Goal: Task Accomplishment & Management: Manage account settings

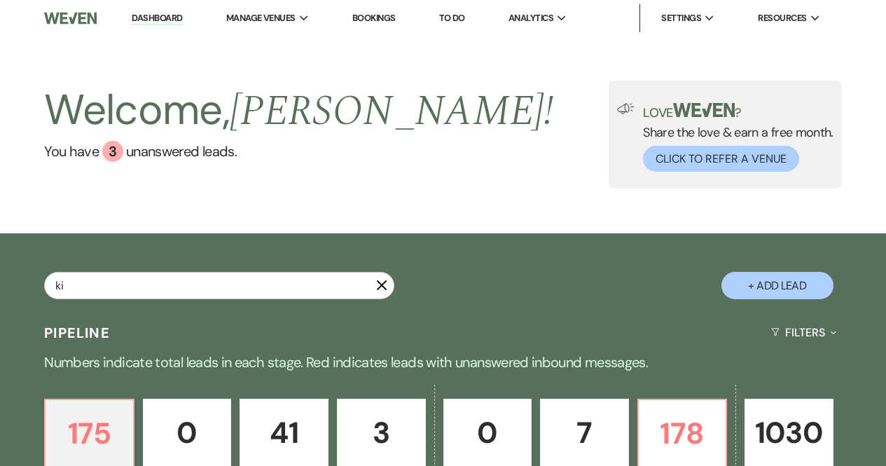
type input "kib"
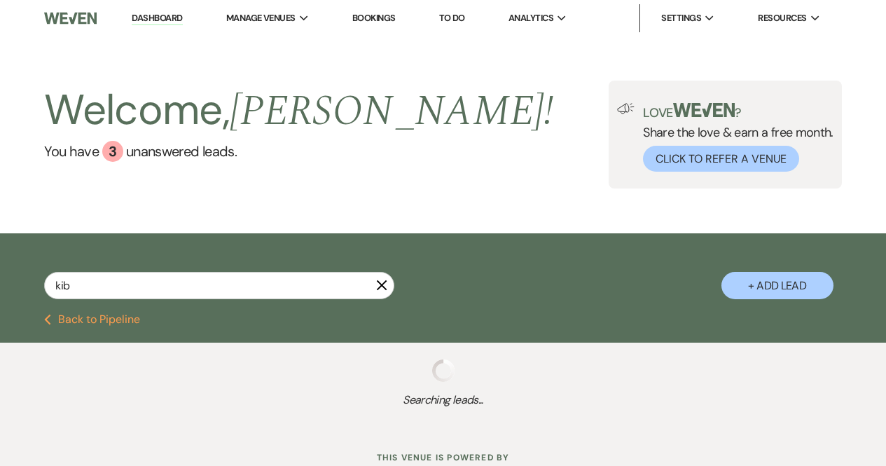
select select "8"
select select "6"
select select "8"
select select "6"
select select "8"
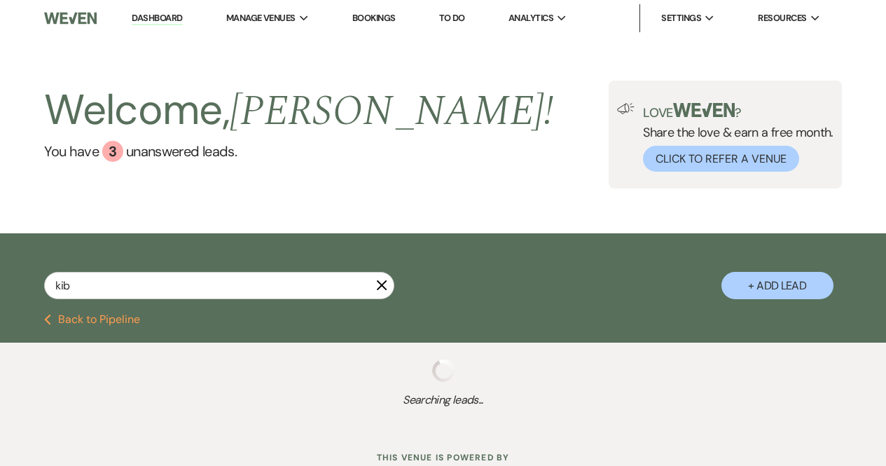
select select "8"
select select "5"
select select "8"
select select "5"
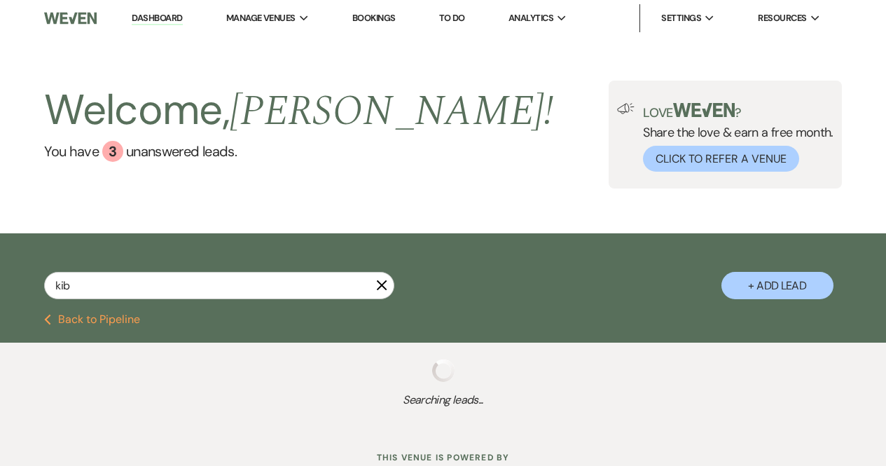
select select "8"
select select "5"
type input "[PERSON_NAME]"
select select "8"
select select "6"
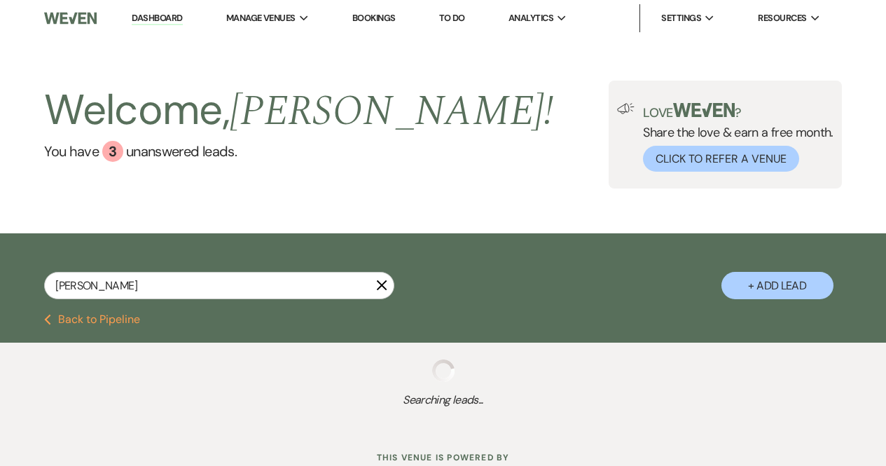
select select "8"
select select "5"
select select "8"
select select "6"
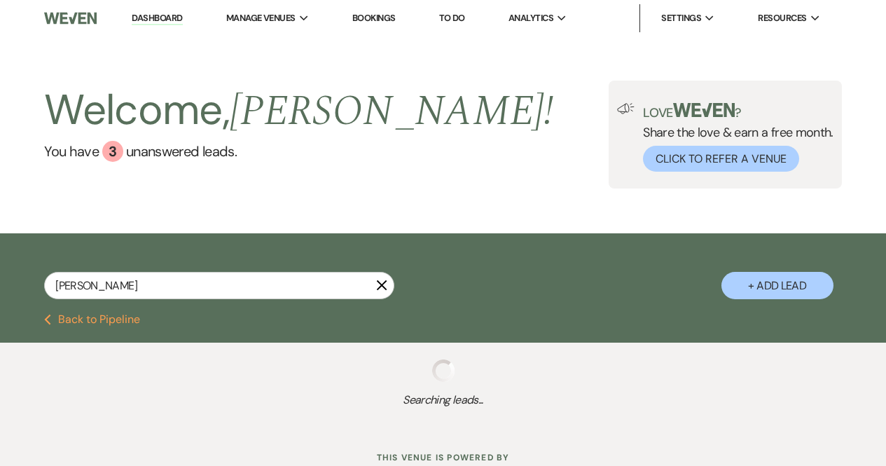
select select "8"
select select "11"
select select "8"
select select "5"
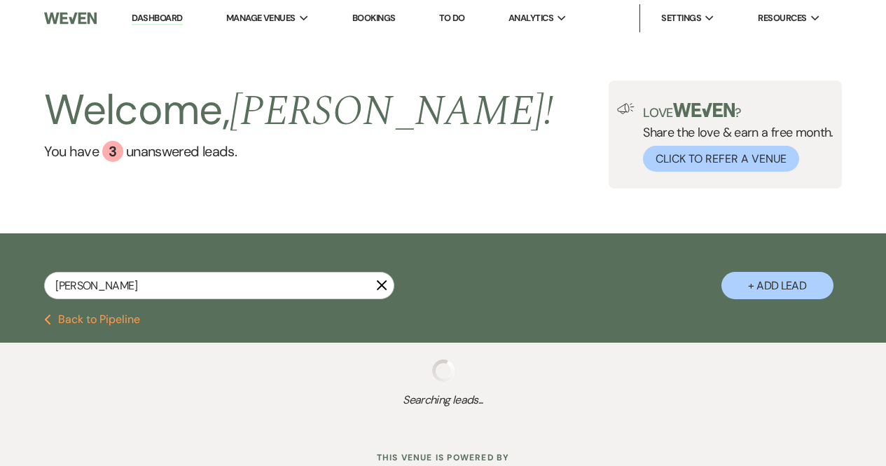
select select "8"
select select "4"
select select "8"
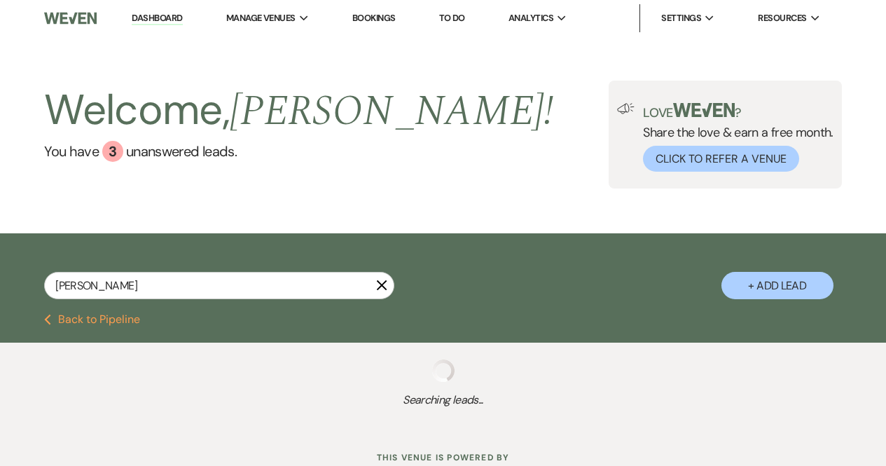
select select "8"
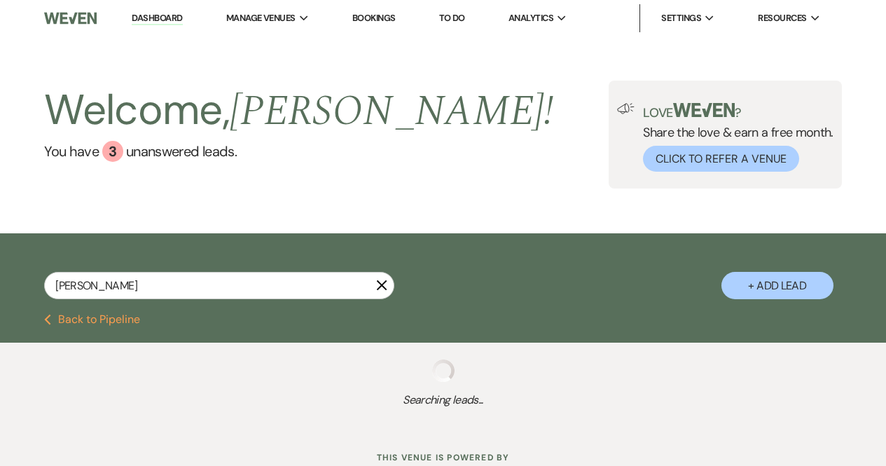
select select "8"
select select "3"
select select "8"
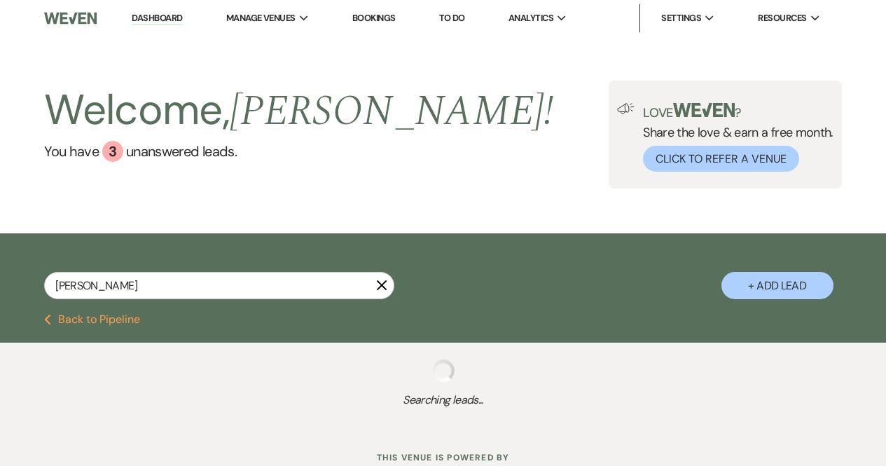
select select "8"
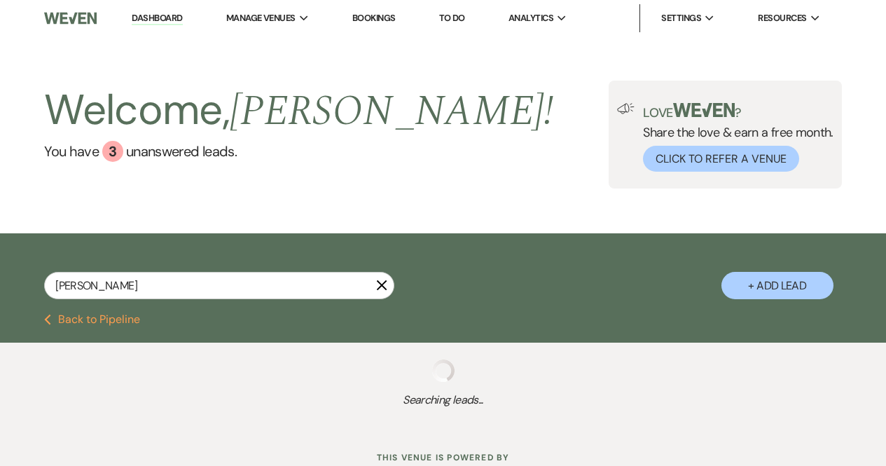
select select "8"
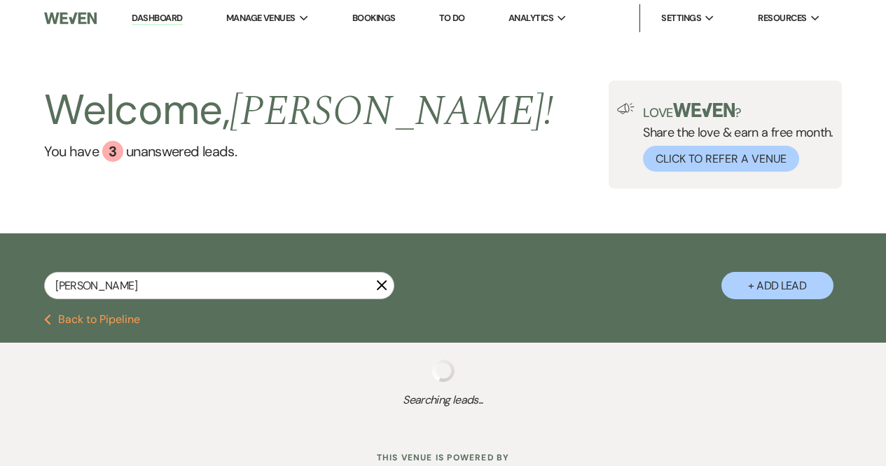
select select "8"
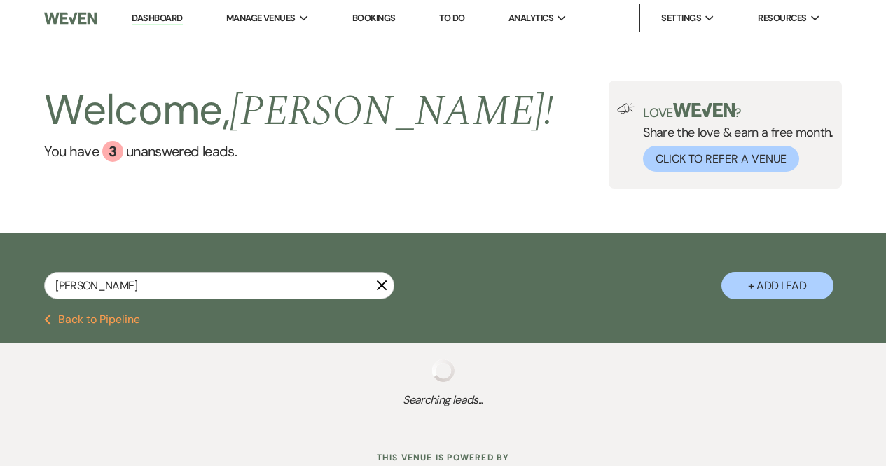
select select "8"
select select "5"
select select "8"
select select "11"
select select "8"
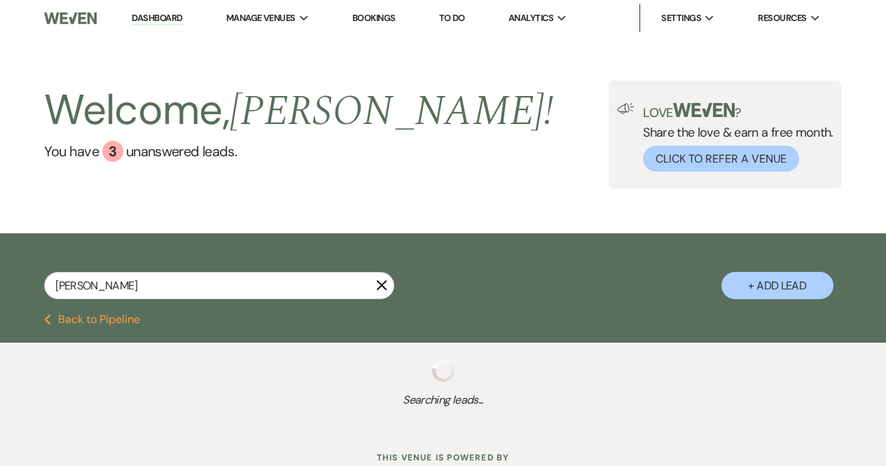
select select "5"
select select "8"
select select "4"
select select "8"
select select "5"
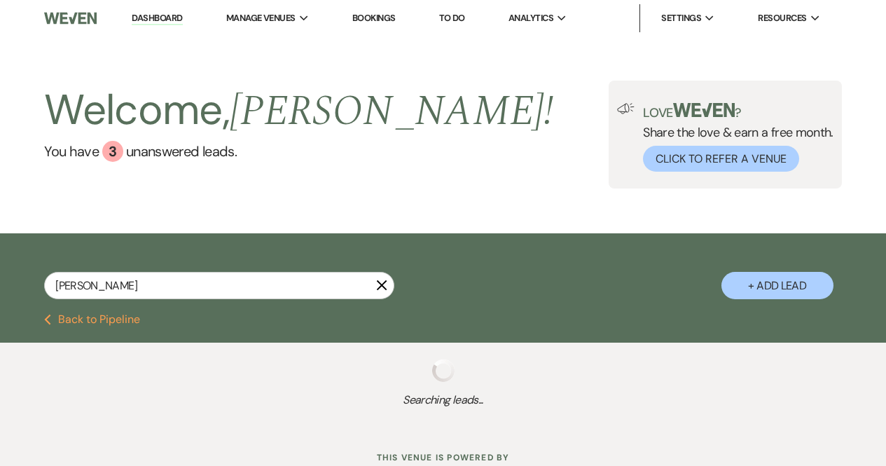
select select "8"
select select "5"
select select "8"
select select "5"
select select "8"
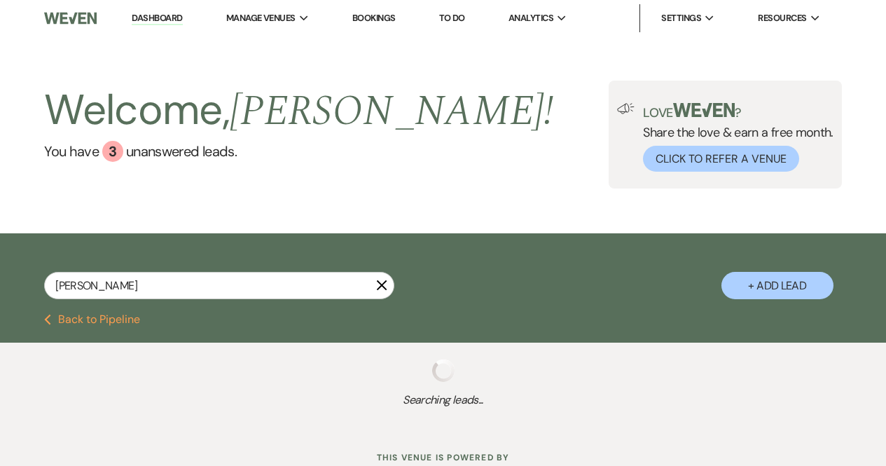
select select "5"
select select "8"
select select "5"
select select "8"
select select "5"
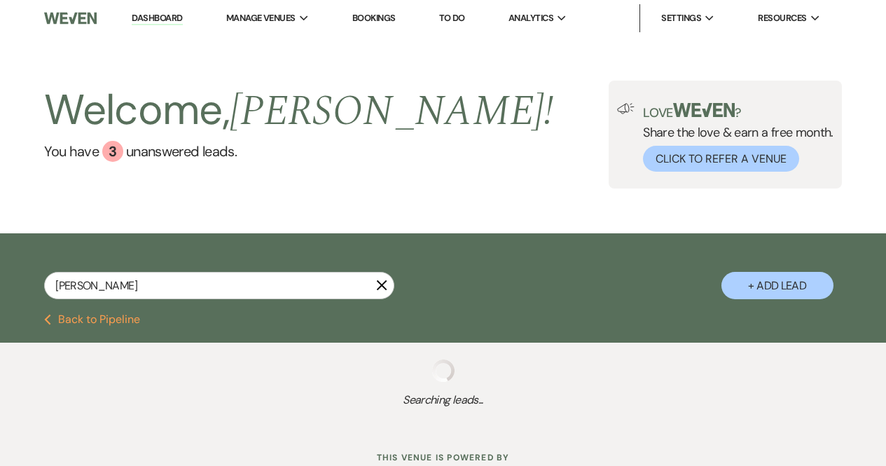
select select "8"
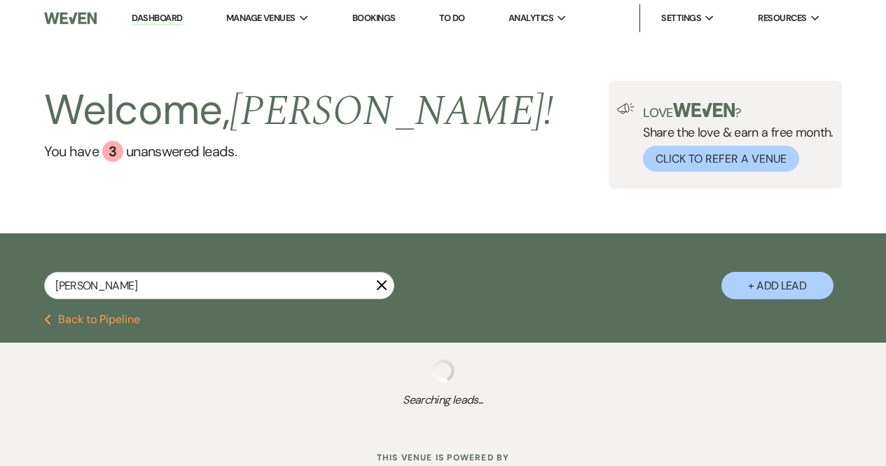
select select "5"
select select "8"
select select "4"
select select "8"
select select "5"
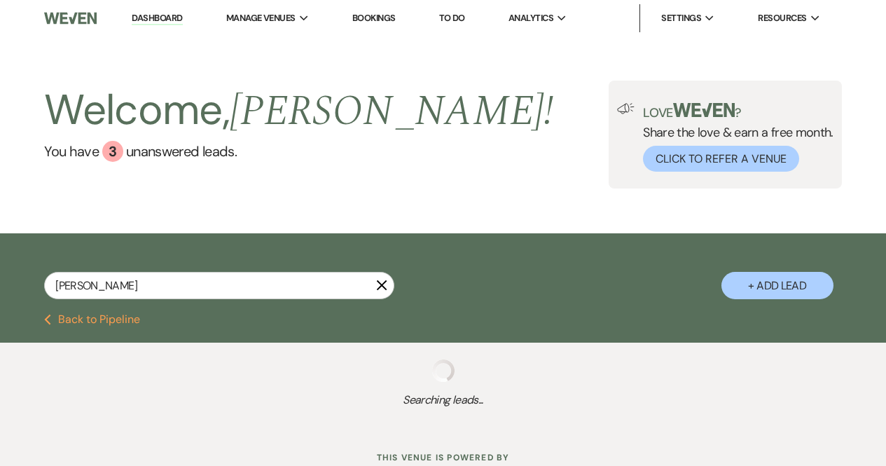
select select "8"
select select "1"
select select "8"
select select "5"
select select "8"
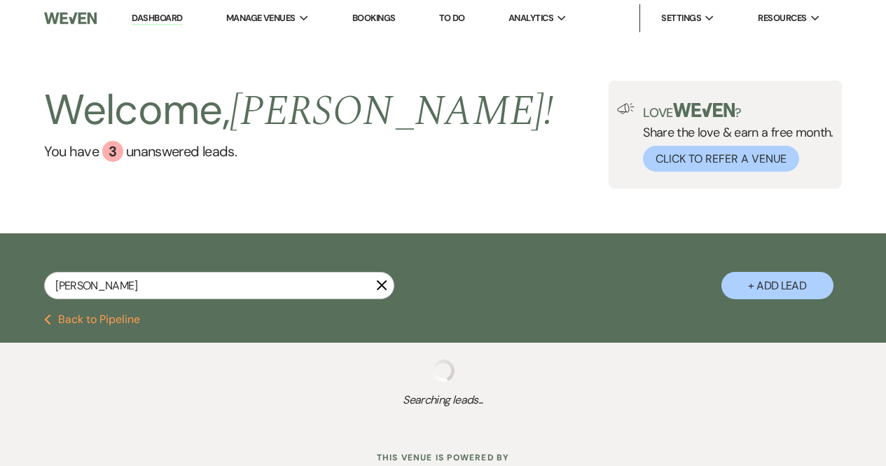
select select "8"
select select "5"
select select "8"
select select "5"
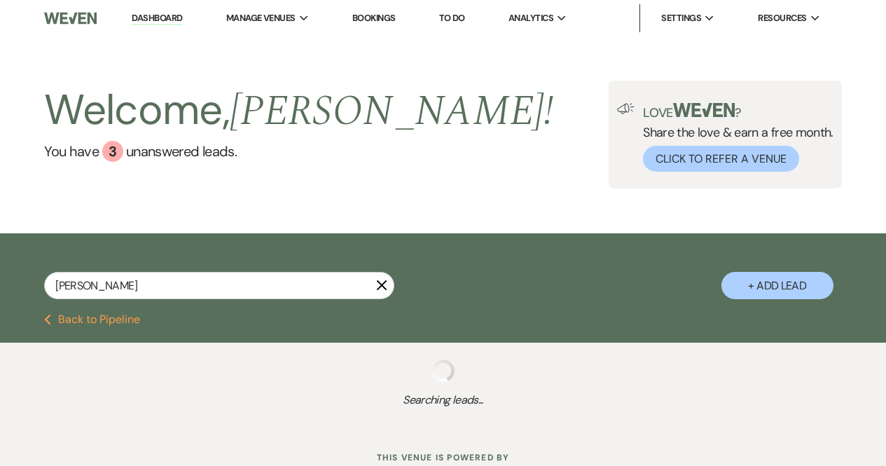
select select "8"
select select "5"
select select "8"
select select "5"
select select "8"
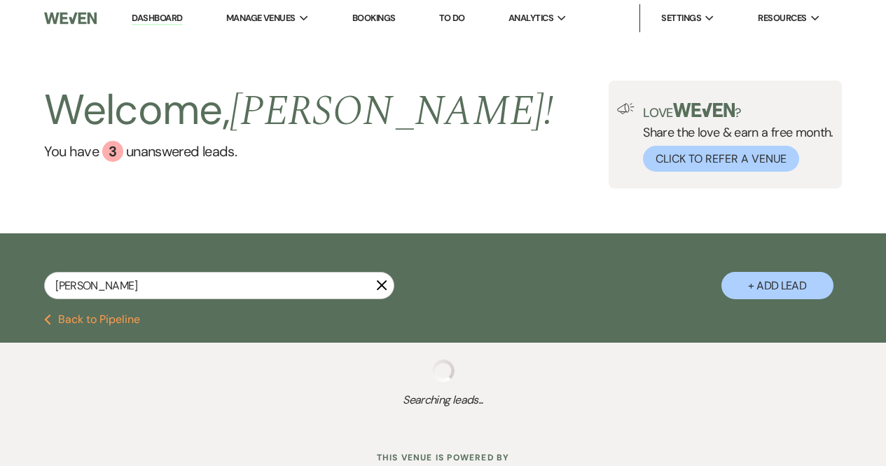
select select "5"
select select "8"
select select "5"
type input "[PERSON_NAME]"
select select "8"
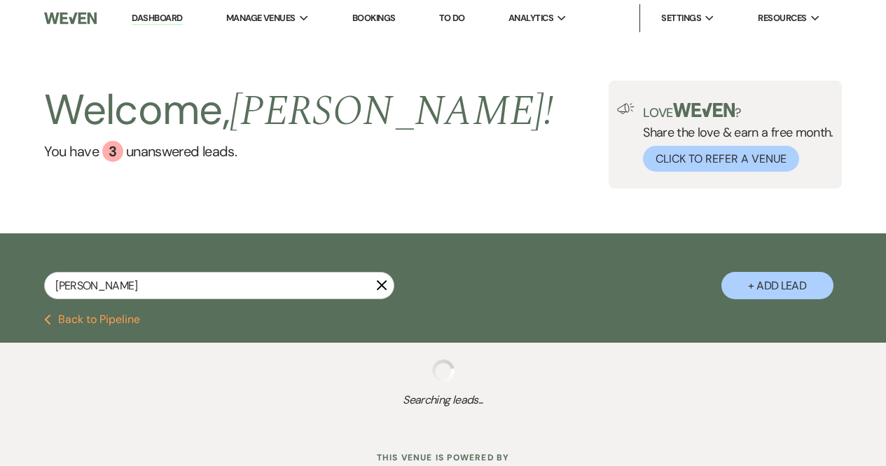
select select "6"
select select "8"
select select "6"
select select "8"
select select "5"
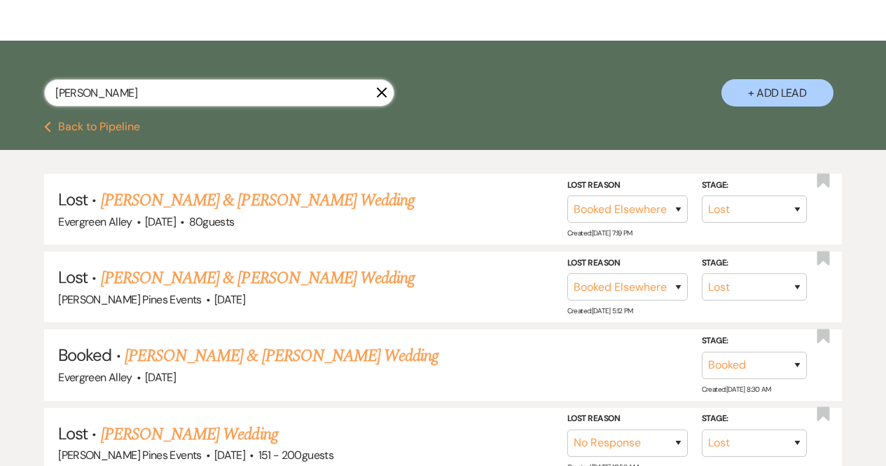
scroll to position [195, 0]
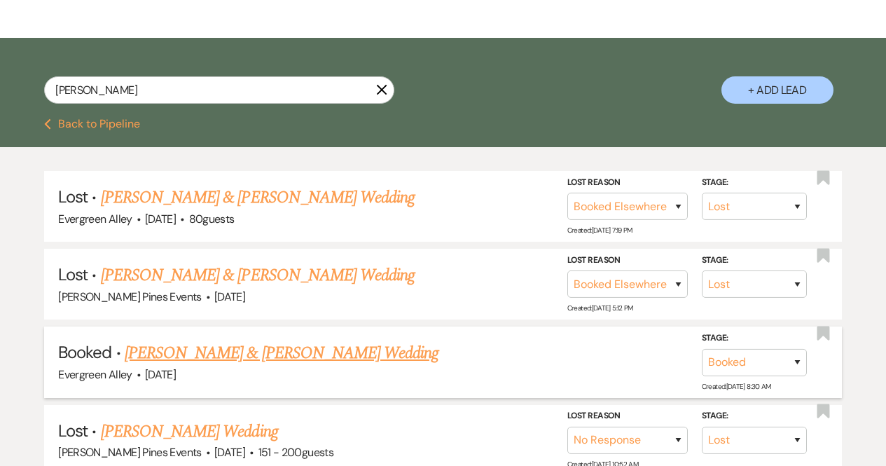
click at [282, 342] on link "[PERSON_NAME] & [PERSON_NAME] Wedding" at bounding box center [282, 352] width 314 height 25
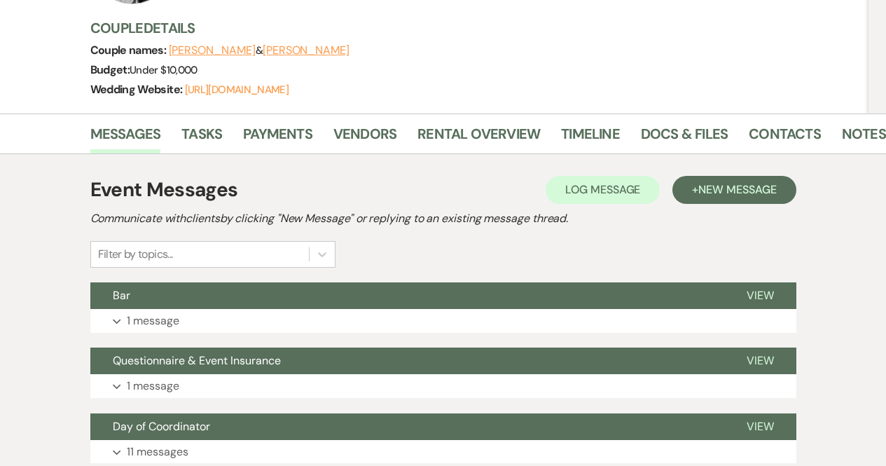
scroll to position [179, 0]
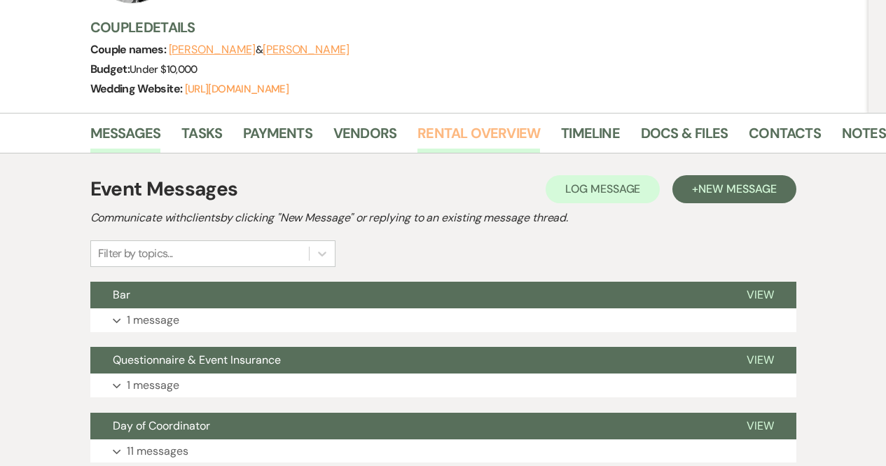
click at [477, 144] on link "Rental Overview" at bounding box center [478, 137] width 123 height 31
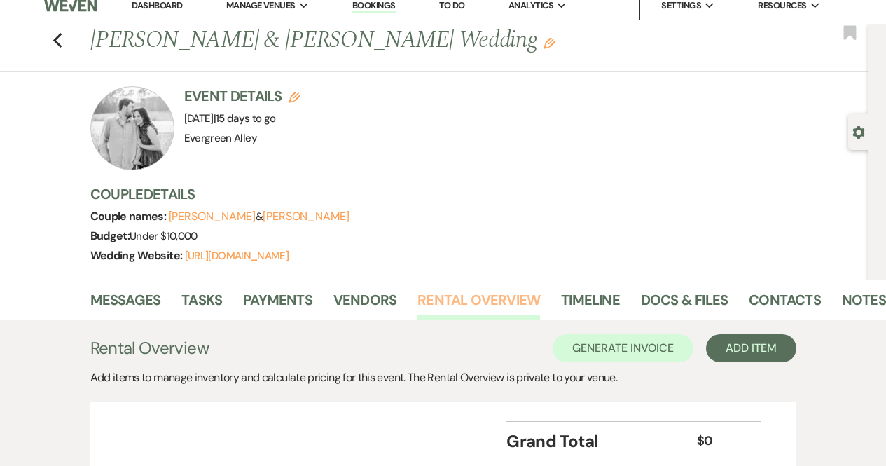
scroll to position [124, 0]
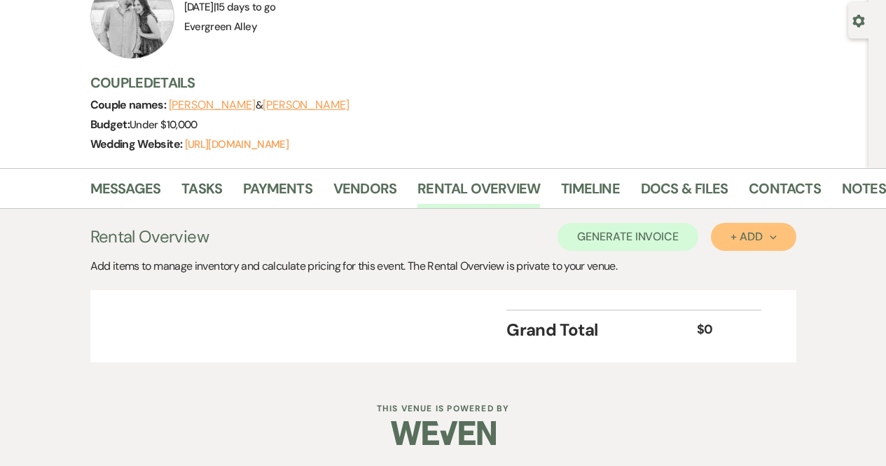
click at [770, 241] on div "+ Add Next" at bounding box center [754, 236] width 46 height 11
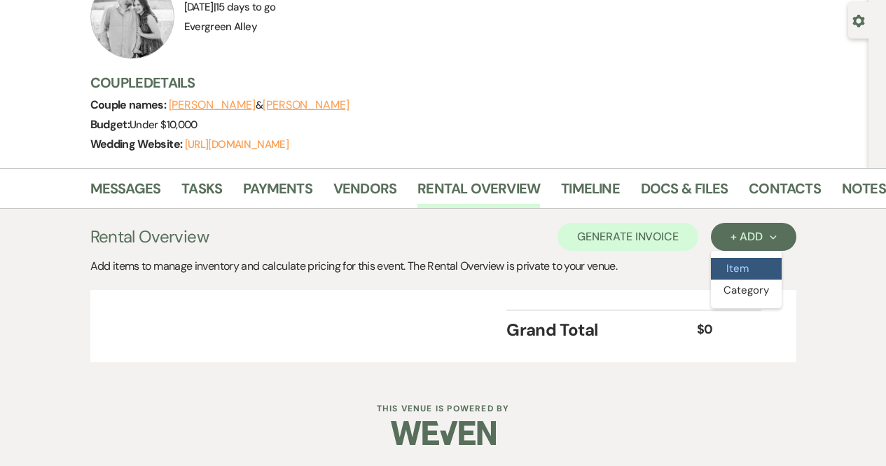
click at [731, 273] on button "Item" at bounding box center [746, 269] width 71 height 22
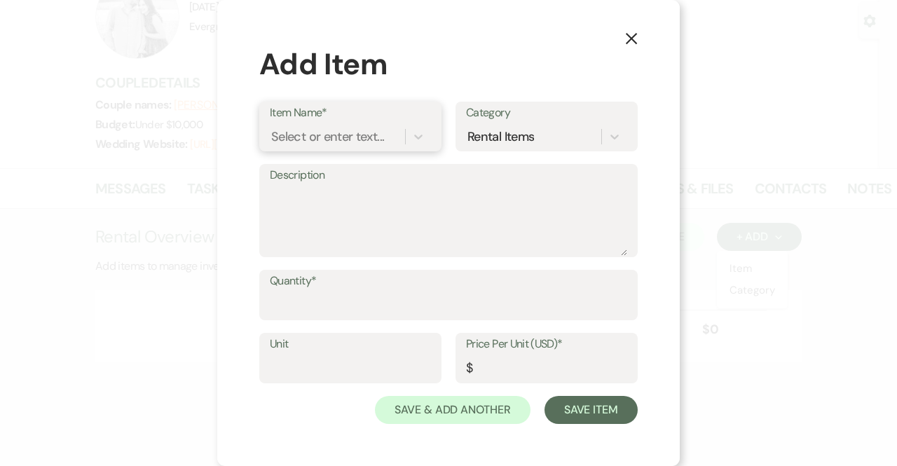
click at [318, 133] on div "Select or enter text..." at bounding box center [327, 136] width 113 height 19
type input "Linens"
click at [310, 174] on div "+ Add "Linens"" at bounding box center [350, 172] width 161 height 28
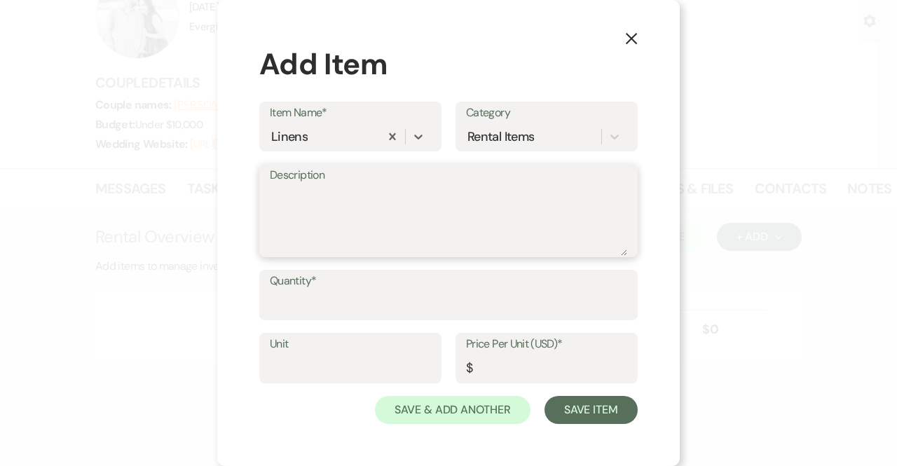
click at [291, 219] on textarea "Description" at bounding box center [448, 221] width 357 height 70
type textarea "@"
type textarea "29 Linens for Reception"
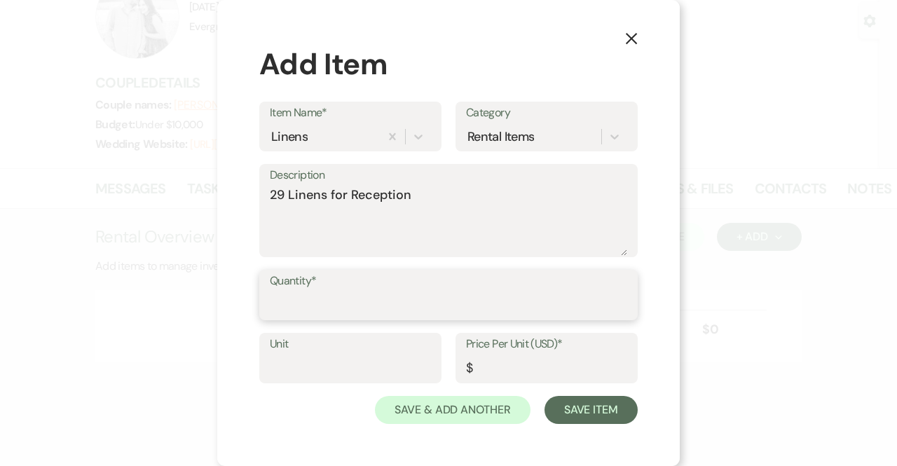
click at [289, 311] on input "Quantity*" at bounding box center [448, 304] width 357 height 27
click at [501, 367] on input "Price Per Unit (USD)*" at bounding box center [546, 367] width 161 height 27
drag, startPoint x: 353, startPoint y: 316, endPoint x: 201, endPoint y: 302, distance: 152.6
click at [201, 302] on div "X Add Item Item Name* Linens Category Rental Items Description 29 Linens for Re…" at bounding box center [448, 233] width 897 height 466
type input "29"
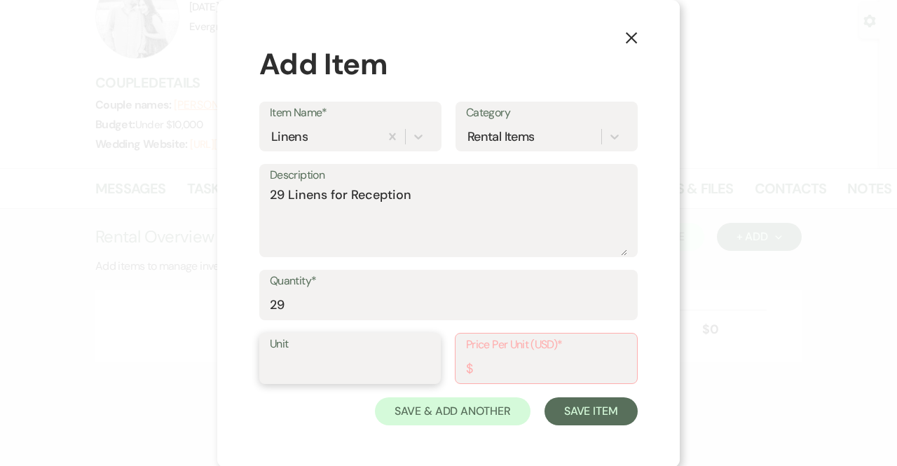
click at [281, 371] on input "Unit" at bounding box center [350, 367] width 160 height 27
type input "1"
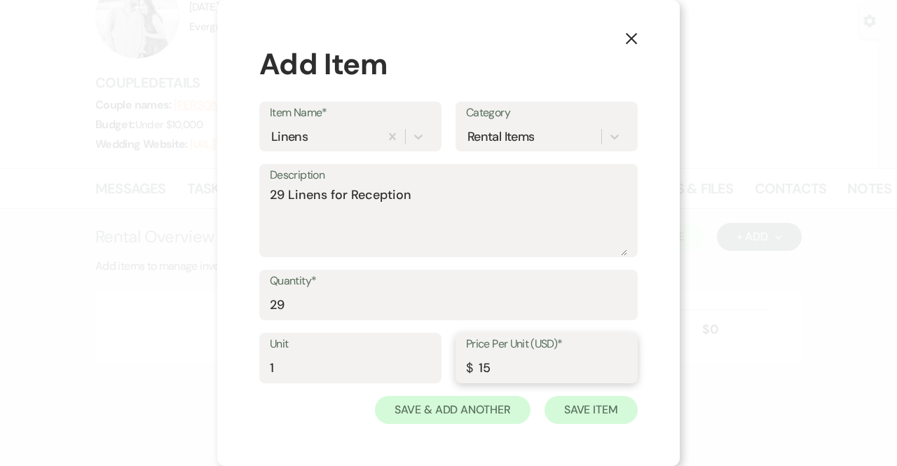
type input "15"
click at [603, 409] on button "Save Item" at bounding box center [590, 410] width 93 height 28
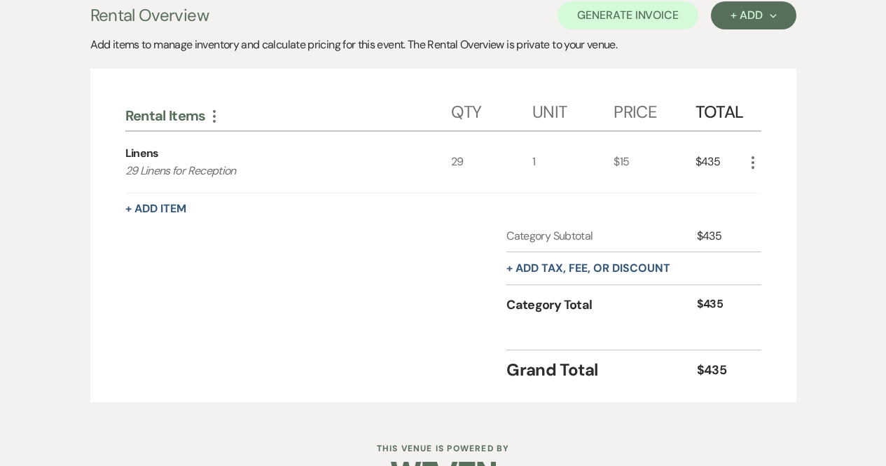
scroll to position [347, 0]
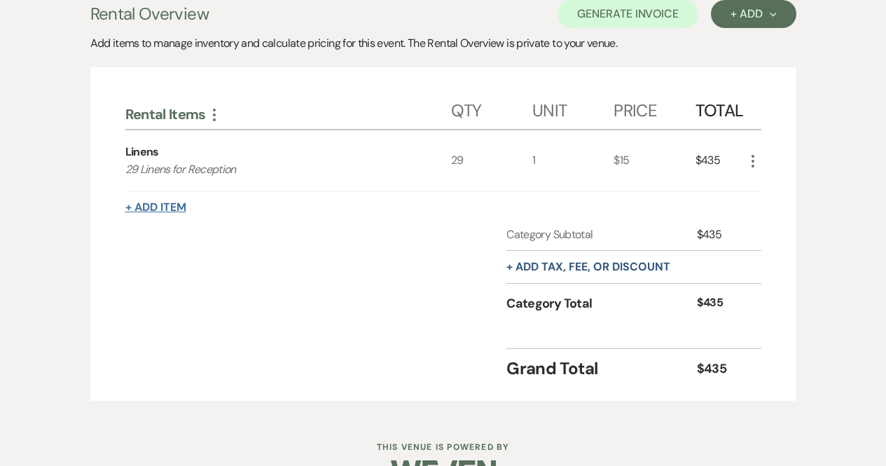
click at [174, 204] on button "+ Add Item" at bounding box center [155, 207] width 61 height 11
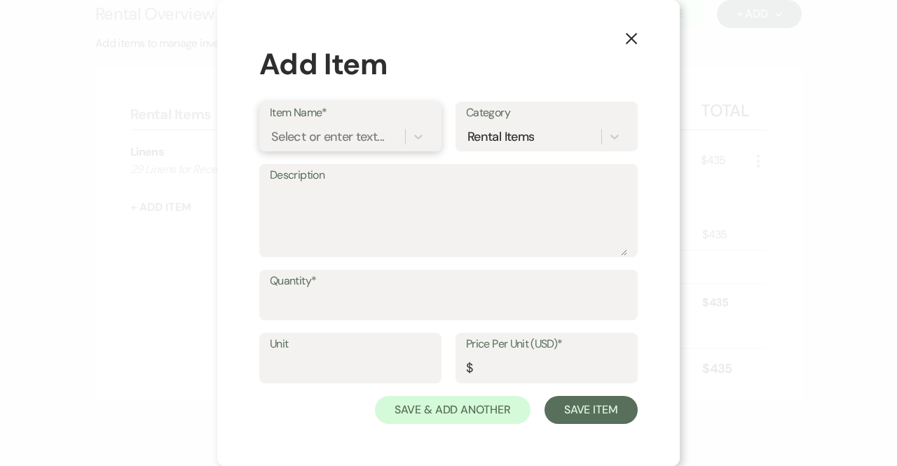
click at [324, 138] on div "Select or enter text..." at bounding box center [327, 136] width 113 height 19
type input "Doors for Oak Tree"
click at [332, 174] on div "+ Add "Doors for Oak Tree"" at bounding box center [350, 172] width 161 height 28
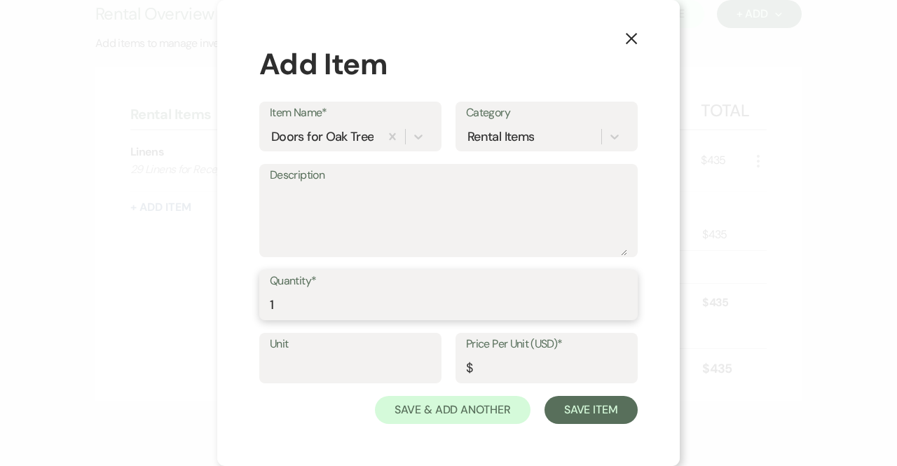
type input "1"
type input "50"
click at [601, 394] on div "Unit 1 Price Per Unit (USD)* $ 50" at bounding box center [448, 364] width 378 height 63
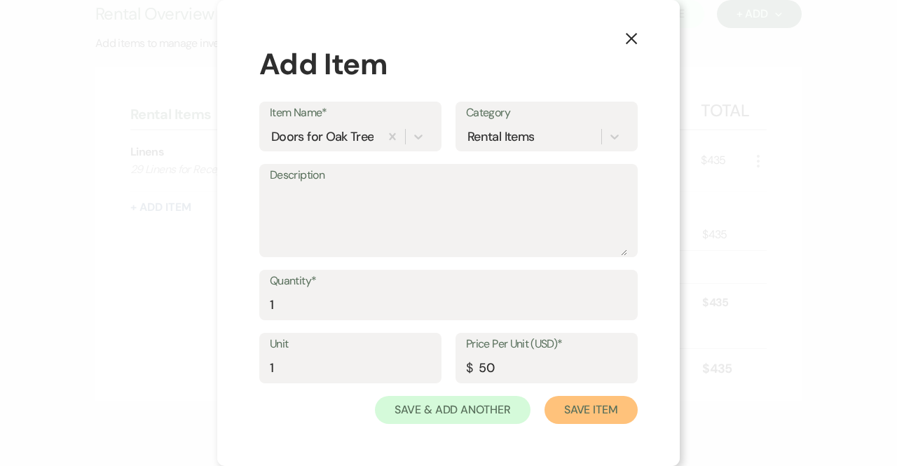
click at [603, 405] on button "Save Item" at bounding box center [590, 410] width 93 height 28
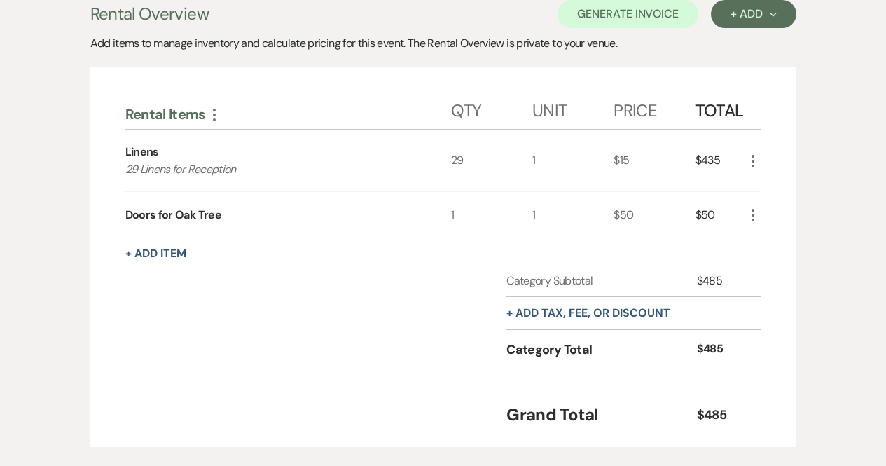
scroll to position [431, 0]
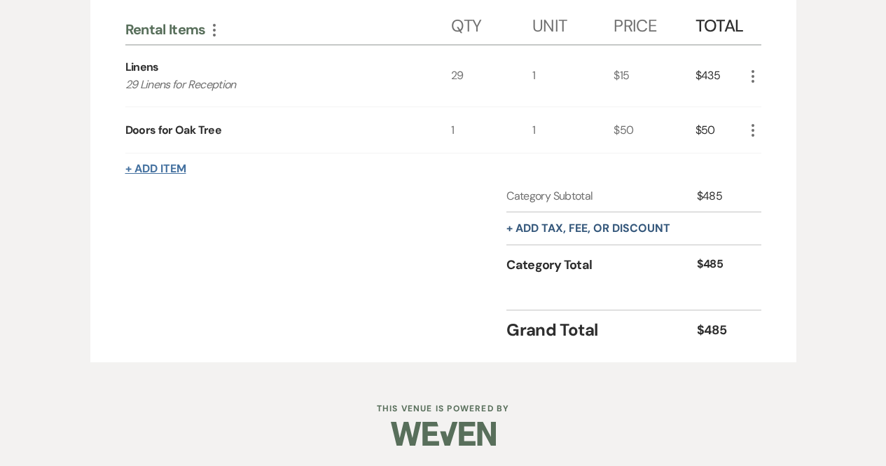
click at [160, 172] on button "+ Add Item" at bounding box center [155, 168] width 61 height 11
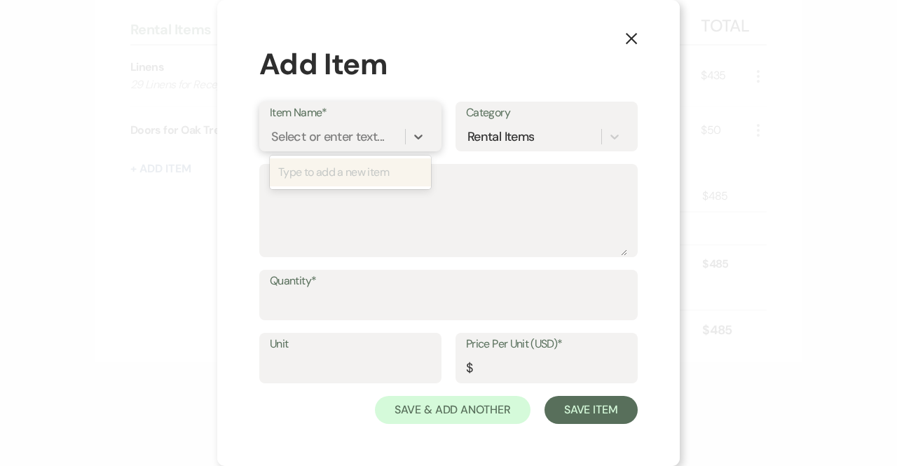
click at [354, 142] on div "Select or enter text..." at bounding box center [327, 136] width 113 height 19
type input "Greenery Wall"
click at [357, 177] on div "+ Add "Greenery Wall"" at bounding box center [350, 172] width 161 height 28
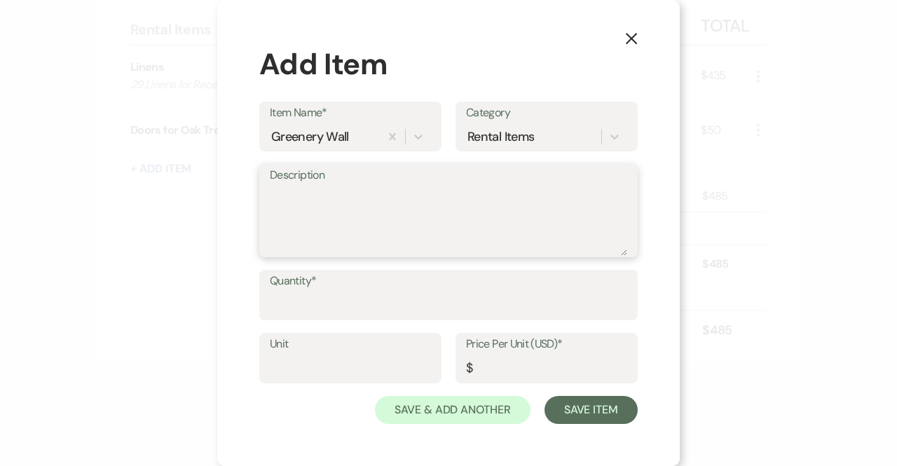
click at [361, 214] on textarea "Description" at bounding box center [448, 221] width 357 height 70
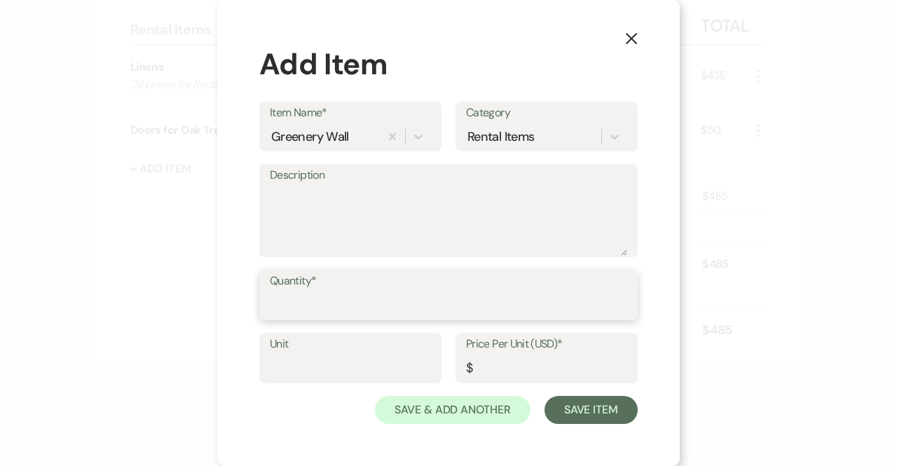
click at [336, 301] on input "Quantity*" at bounding box center [448, 304] width 357 height 27
type input "1"
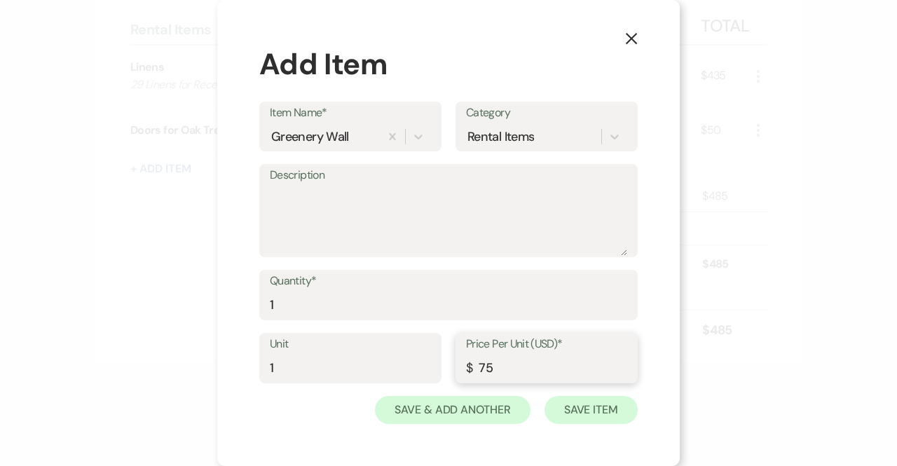
type input "75"
click at [613, 413] on button "Save Item" at bounding box center [590, 410] width 93 height 28
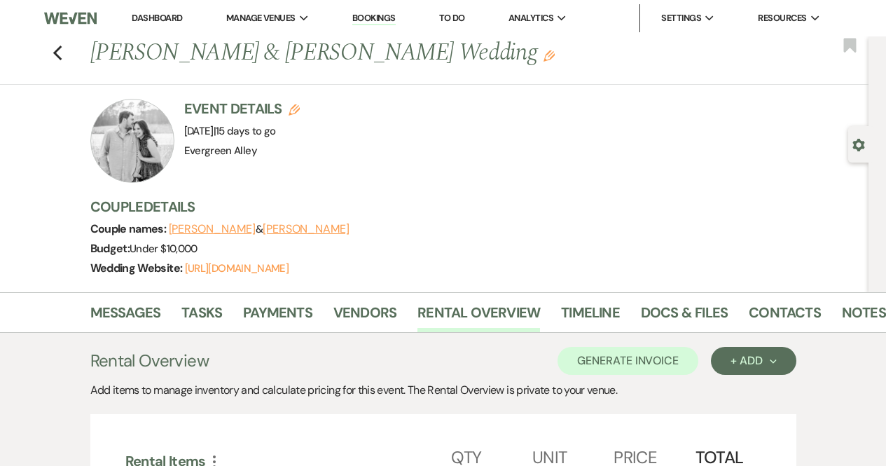
scroll to position [111, 0]
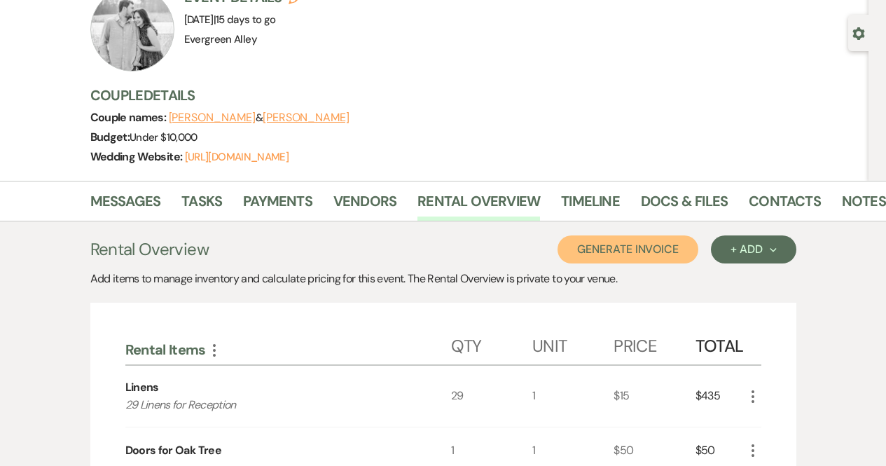
click at [615, 254] on button "Generate Invoice" at bounding box center [628, 249] width 141 height 28
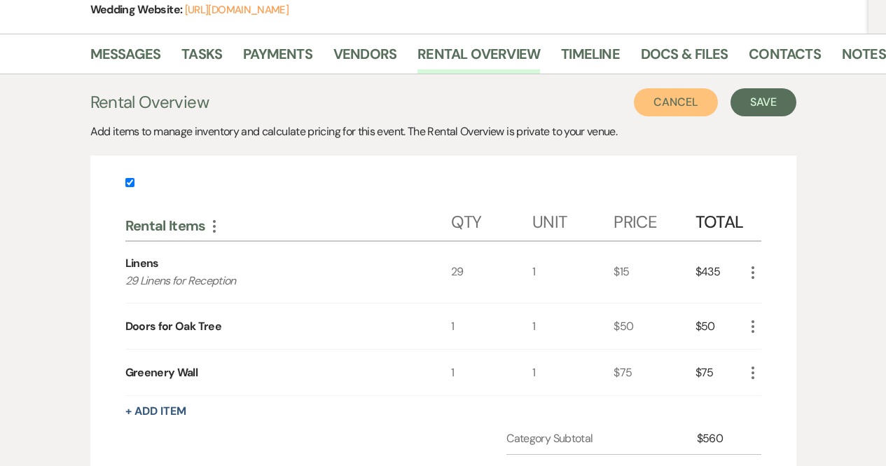
scroll to position [259, 0]
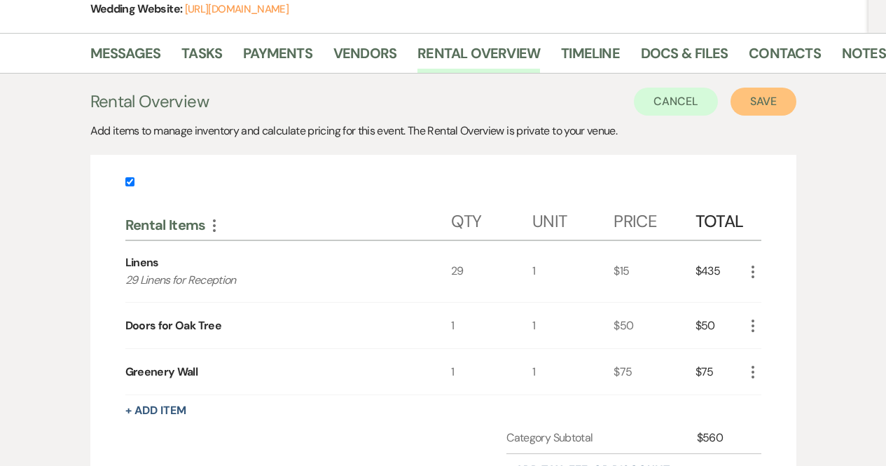
click at [762, 92] on button "Save" at bounding box center [764, 102] width 66 height 28
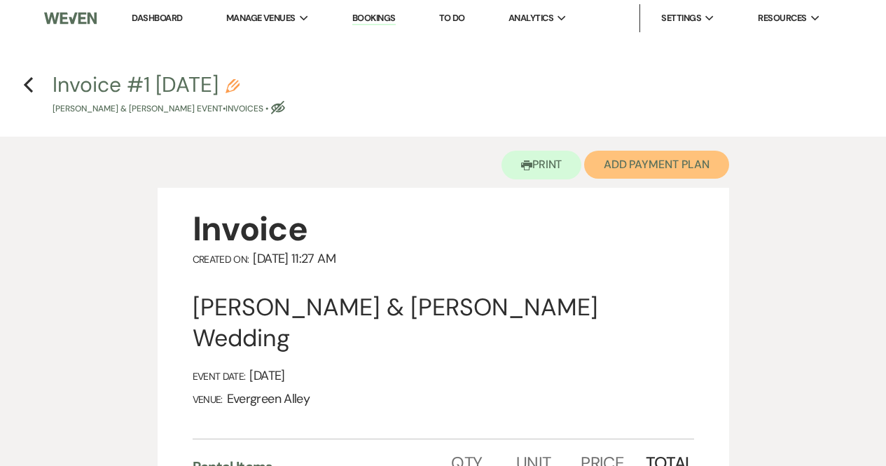
click at [597, 160] on button "Add Payment Plan" at bounding box center [656, 165] width 145 height 28
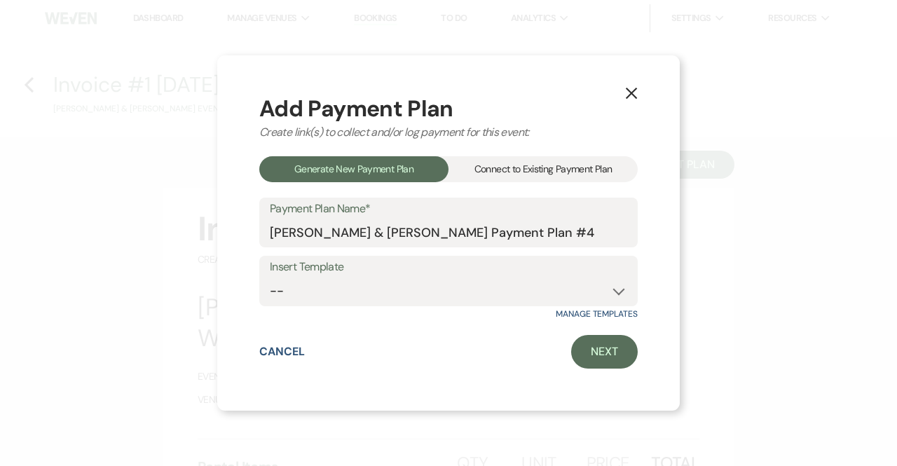
click at [604, 215] on label "Payment Plan Name*" at bounding box center [448, 209] width 357 height 20
click at [604, 219] on input "[PERSON_NAME] & [PERSON_NAME] Payment Plan #4" at bounding box center [448, 232] width 357 height 27
drag, startPoint x: 602, startPoint y: 234, endPoint x: 202, endPoint y: 260, distance: 400.8
click at [202, 260] on div "X Add Payment Plan Create link(s) to collect and/or log payment for this event:…" at bounding box center [448, 233] width 897 height 466
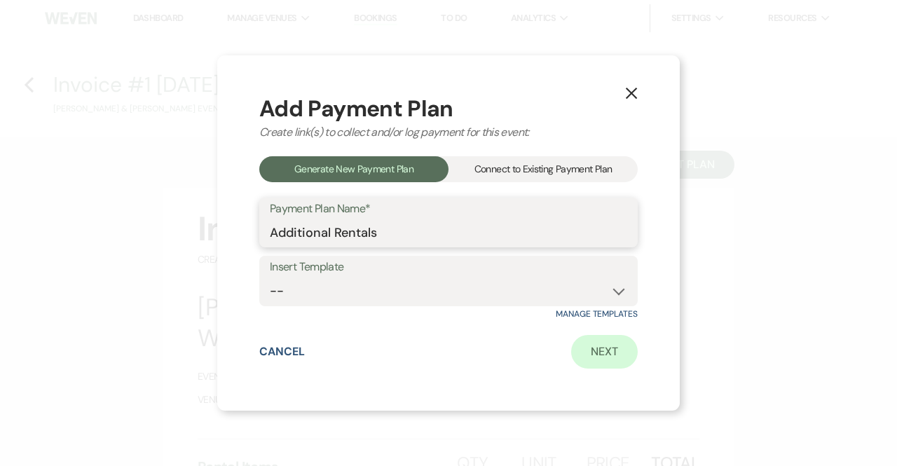
type input "Additional Rentals"
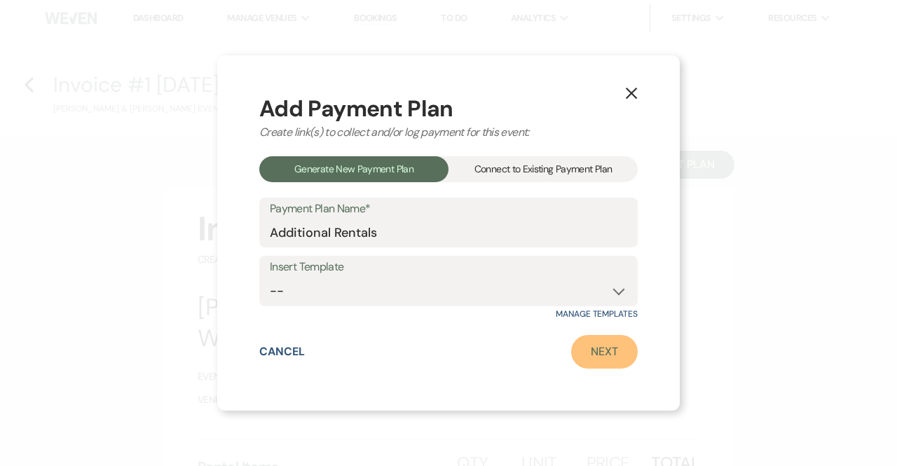
click at [596, 364] on link "Next" at bounding box center [604, 352] width 67 height 34
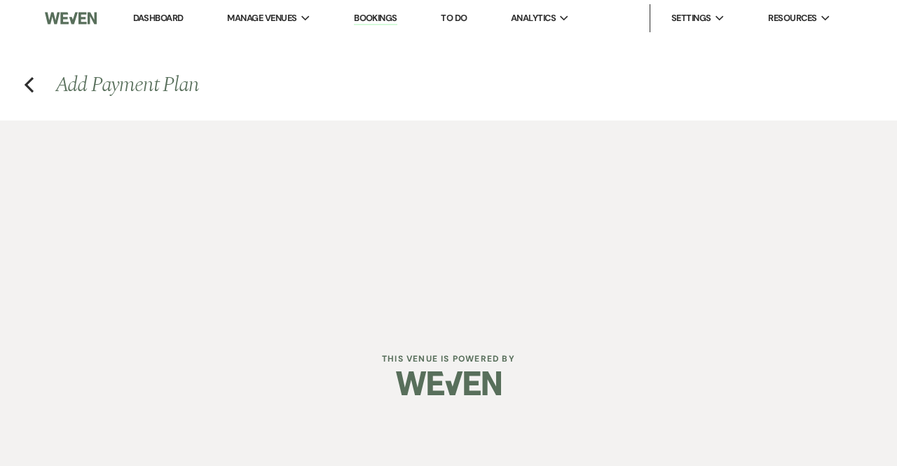
select select "28521"
select select "2"
select select "percentage"
select select "true"
select select "client"
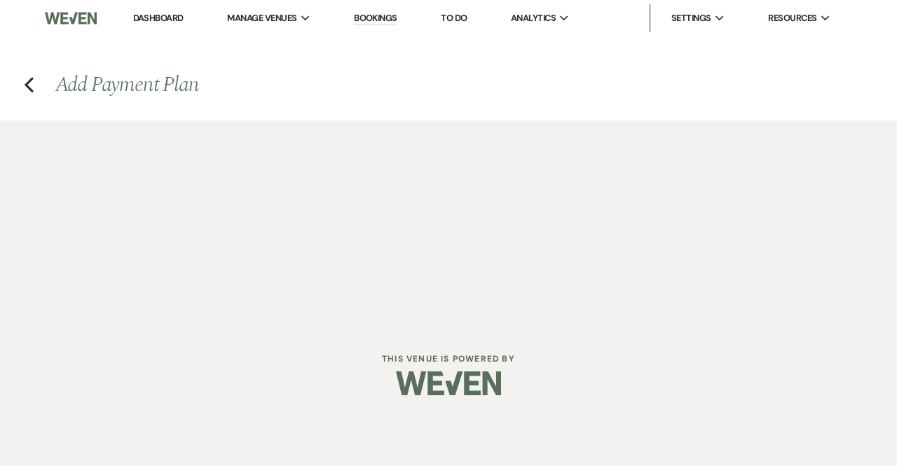
select select "weeks"
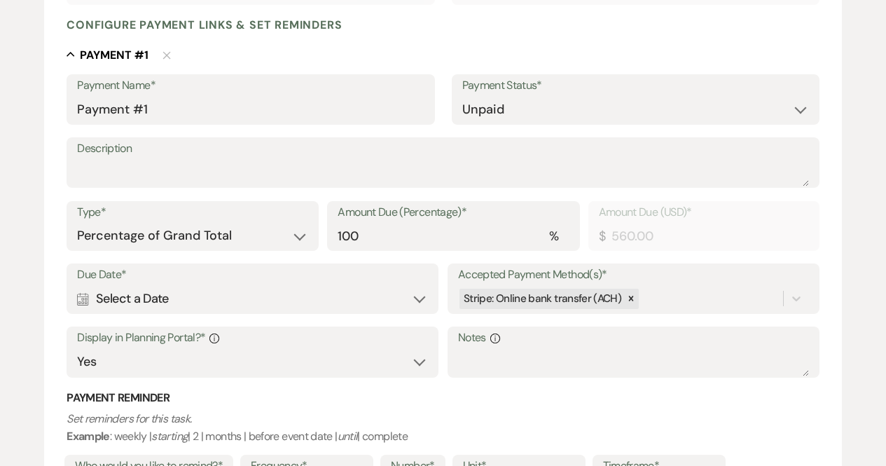
scroll to position [357, 0]
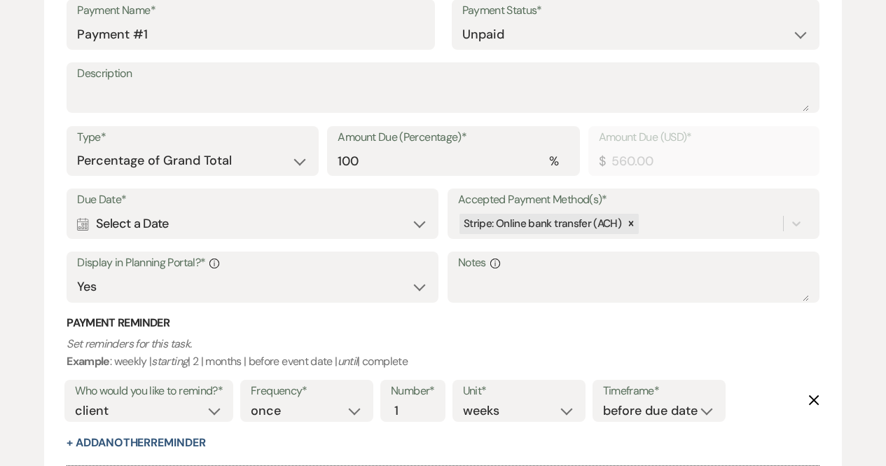
click at [211, 221] on div "Calendar Select a Date Expand" at bounding box center [252, 223] width 351 height 27
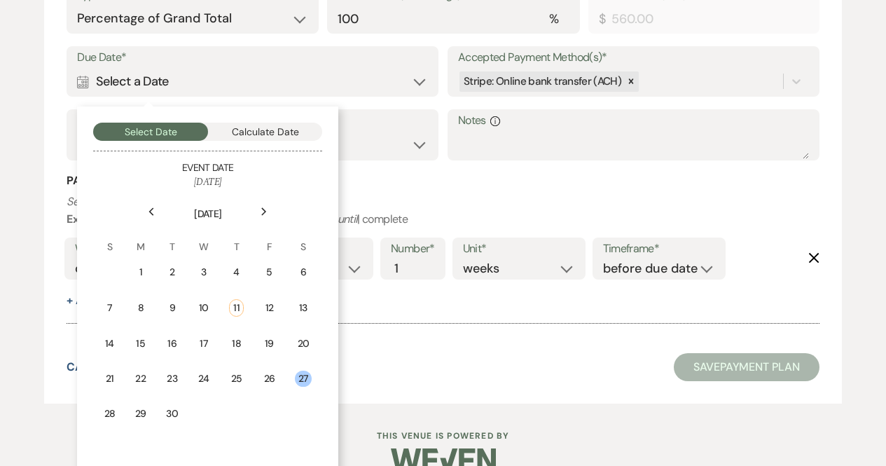
scroll to position [604, 0]
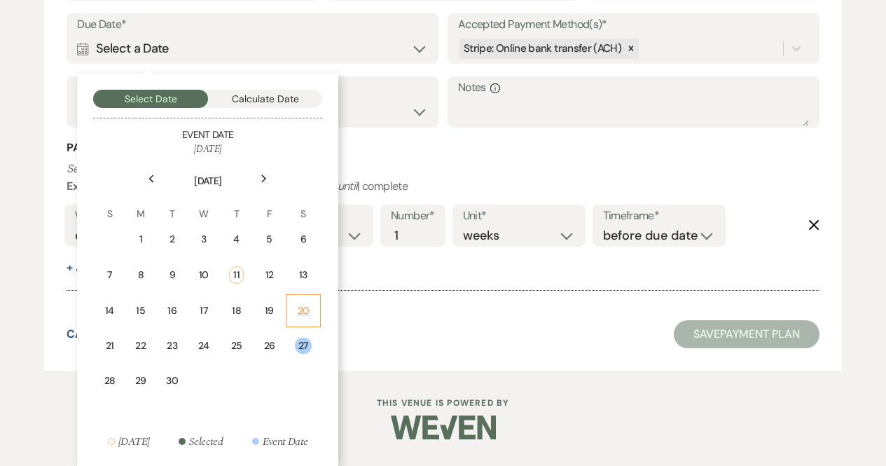
click at [296, 307] on div "20" at bounding box center [304, 310] width 18 height 15
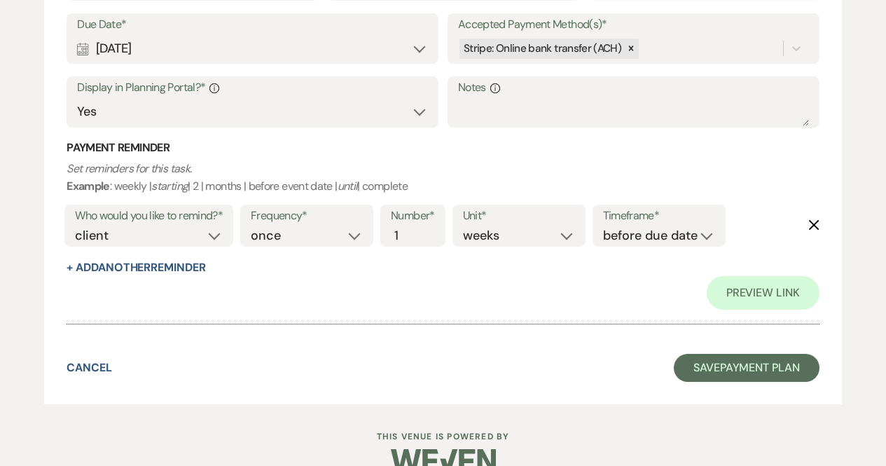
scroll to position [632, 0]
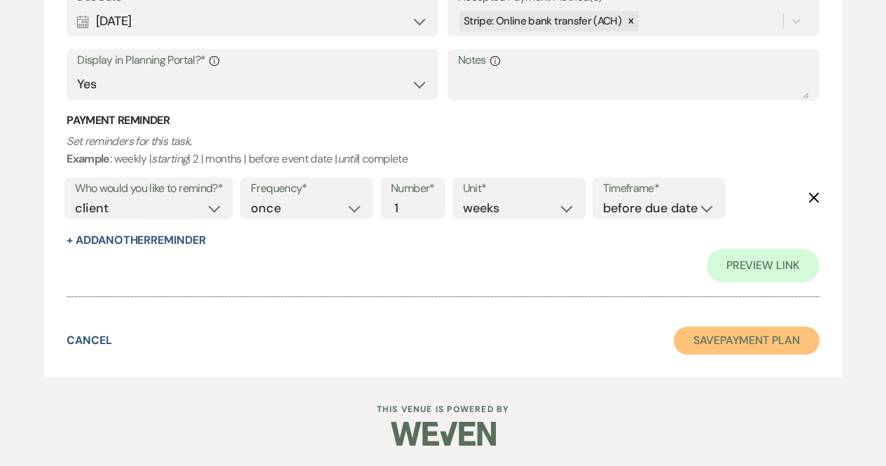
click at [732, 334] on button "Save Payment Plan" at bounding box center [747, 340] width 146 height 28
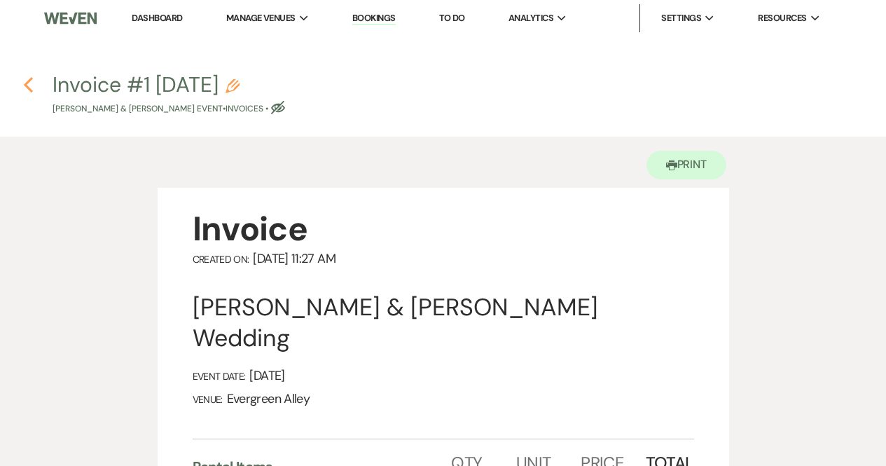
click at [29, 85] on icon "Previous" at bounding box center [28, 84] width 11 height 17
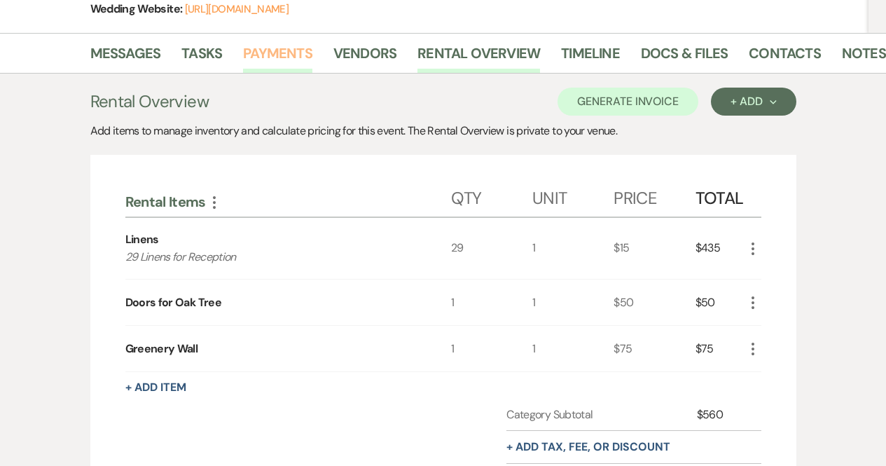
click at [281, 49] on link "Payments" at bounding box center [277, 57] width 69 height 31
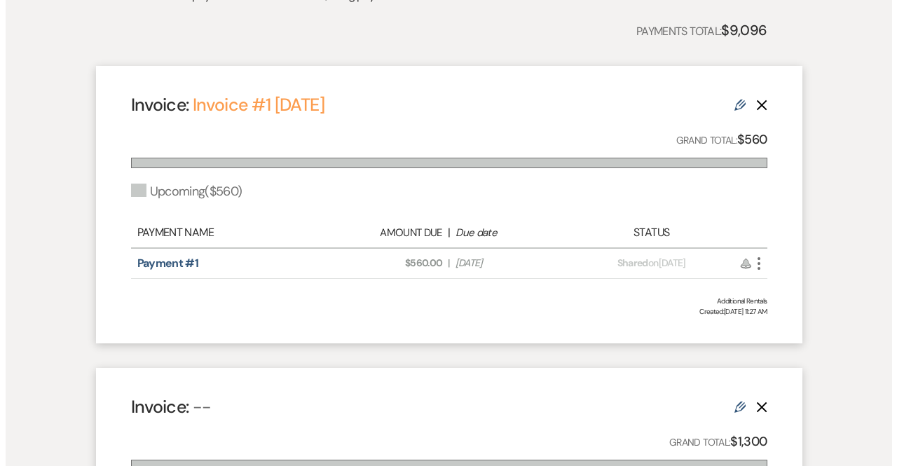
scroll to position [432, 0]
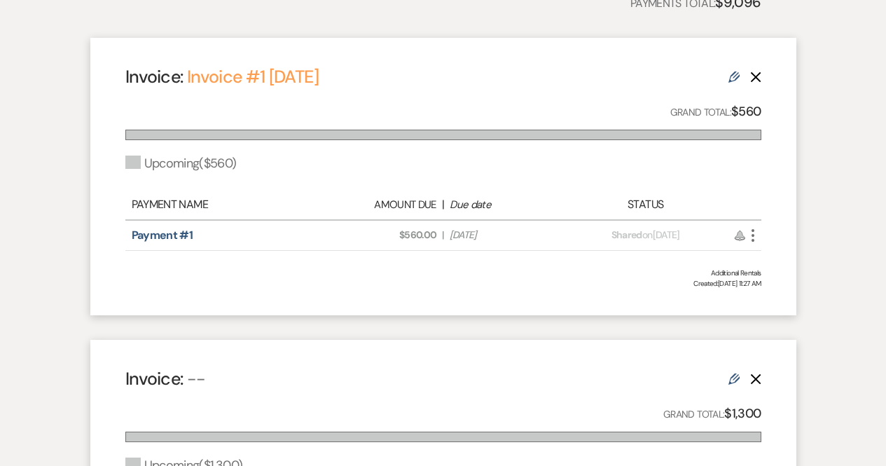
click at [756, 241] on icon "More" at bounding box center [753, 235] width 17 height 17
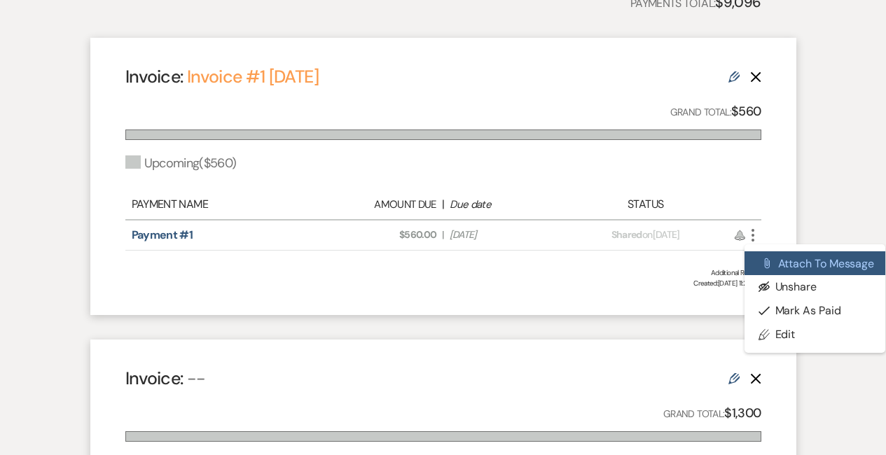
click at [789, 261] on button "Attach File Attach to Message" at bounding box center [815, 263] width 141 height 24
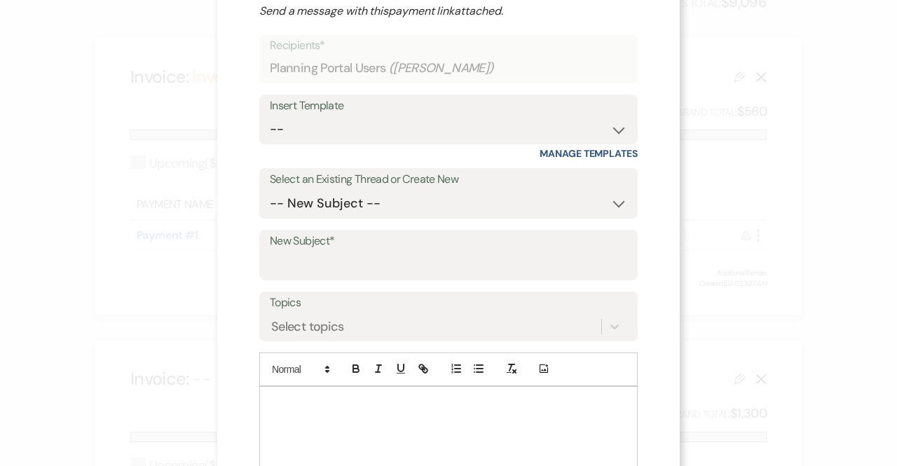
scroll to position [69, 0]
click at [466, 262] on input "New Subject*" at bounding box center [448, 264] width 357 height 27
type input "Additional Rentals Payment Link"
click at [332, 397] on p at bounding box center [448, 401] width 356 height 15
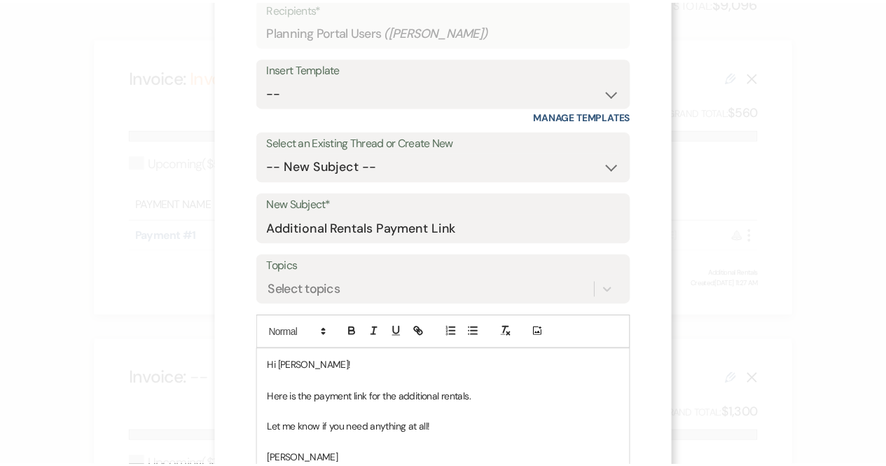
scroll to position [255, 0]
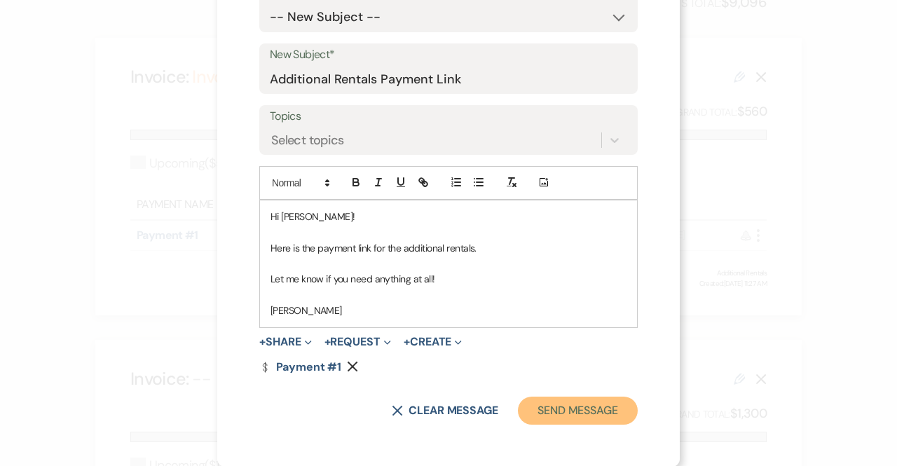
click at [608, 403] on button "Send Message" at bounding box center [578, 410] width 120 height 28
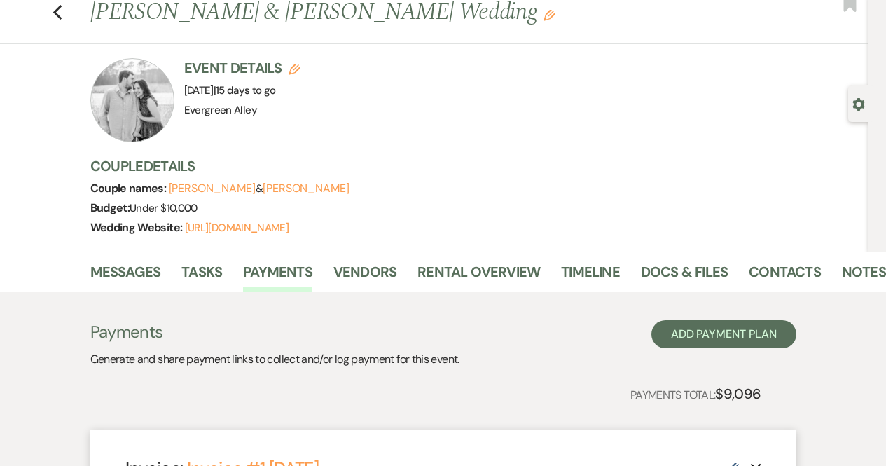
scroll to position [0, 0]
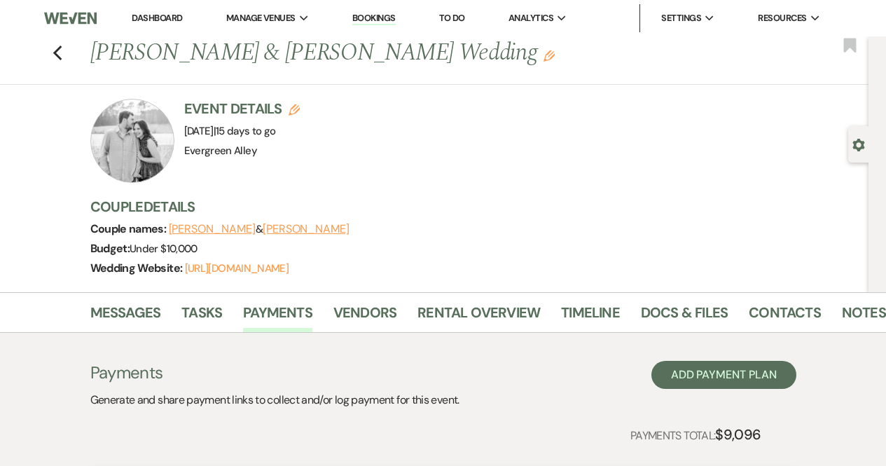
click at [68, 53] on div "Previous [PERSON_NAME] & [PERSON_NAME] Wedding Edit Bookmark" at bounding box center [431, 60] width 876 height 48
click at [52, 49] on div "Previous [PERSON_NAME] & [PERSON_NAME] Wedding Edit Bookmark" at bounding box center [431, 60] width 876 height 48
click at [58, 54] on icon "Previous" at bounding box center [58, 53] width 11 height 17
select select "8"
select select "6"
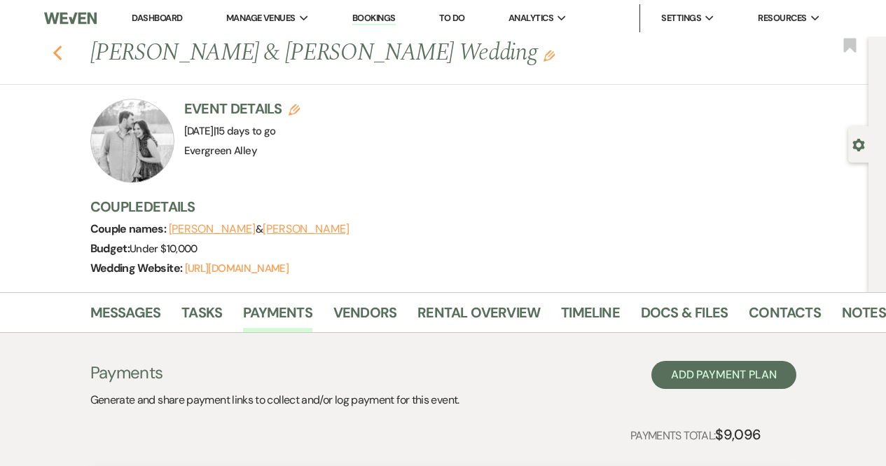
select select "8"
select select "6"
select select "8"
select select "5"
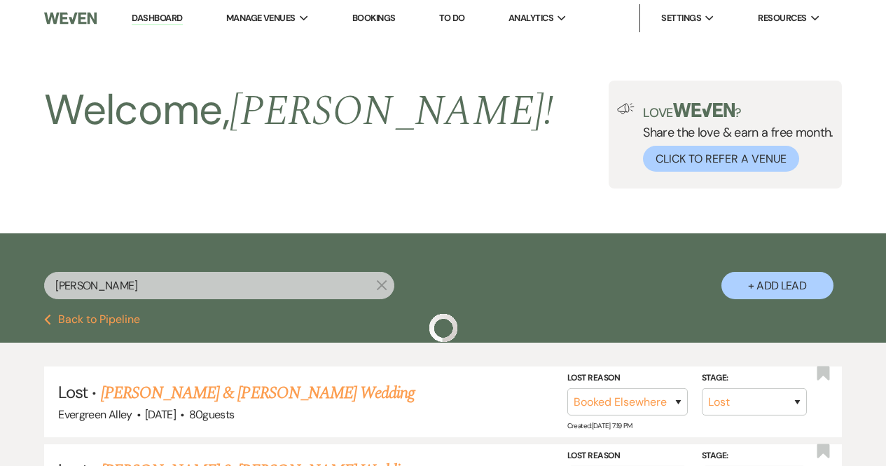
scroll to position [195, 0]
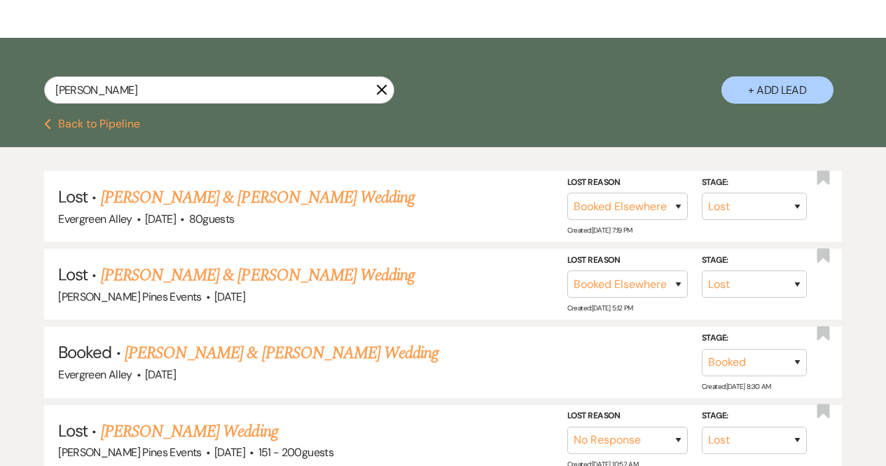
click at [67, 124] on button "Previous Back to Pipeline" at bounding box center [92, 123] width 96 height 11
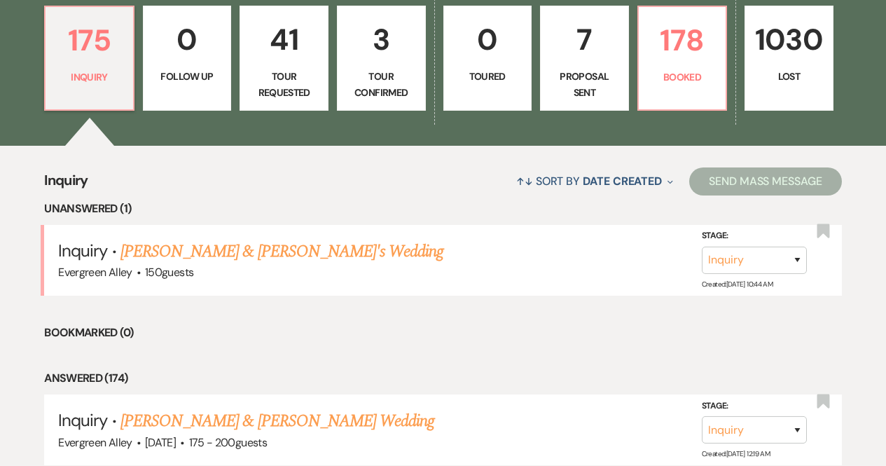
scroll to position [395, 0]
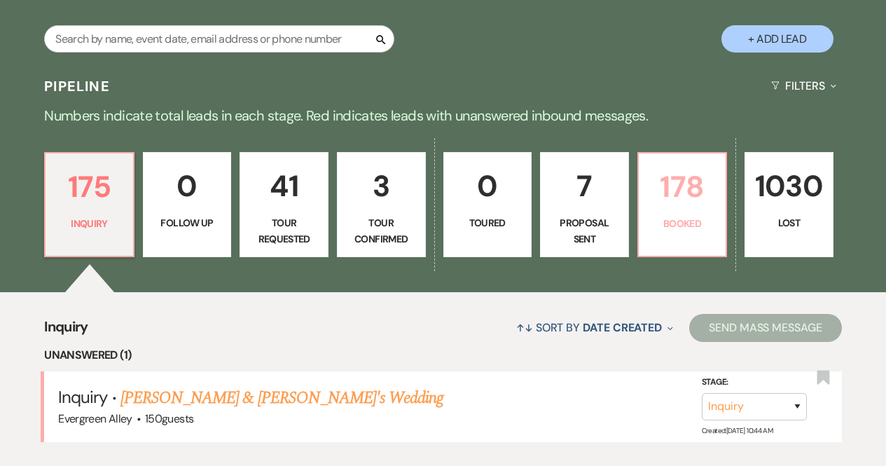
click at [705, 230] on p "Booked" at bounding box center [682, 223] width 71 height 15
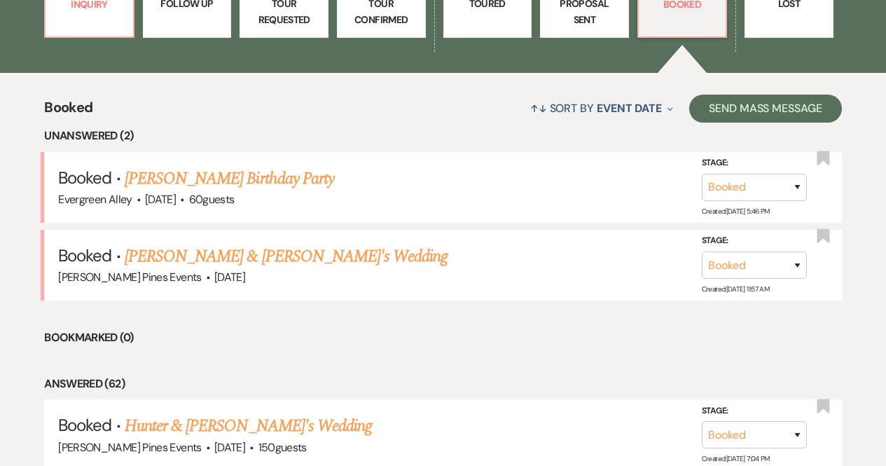
scroll to position [468, 0]
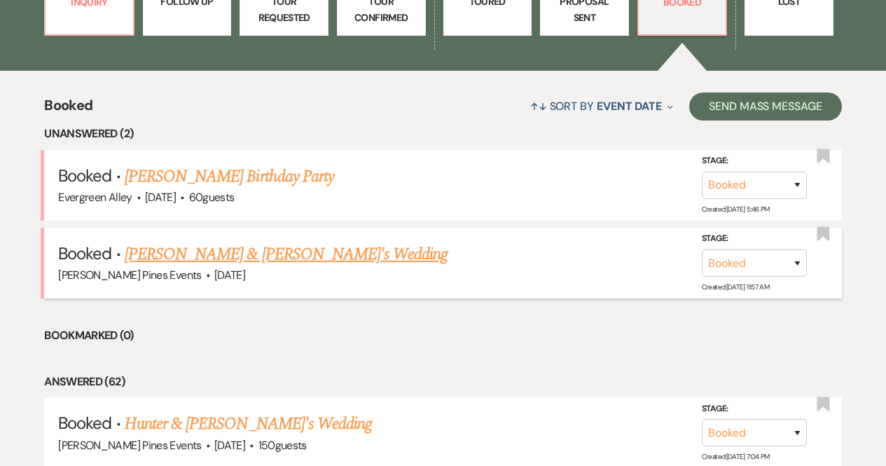
click at [201, 243] on link "[PERSON_NAME] & [PERSON_NAME]'s Wedding" at bounding box center [287, 254] width 324 height 25
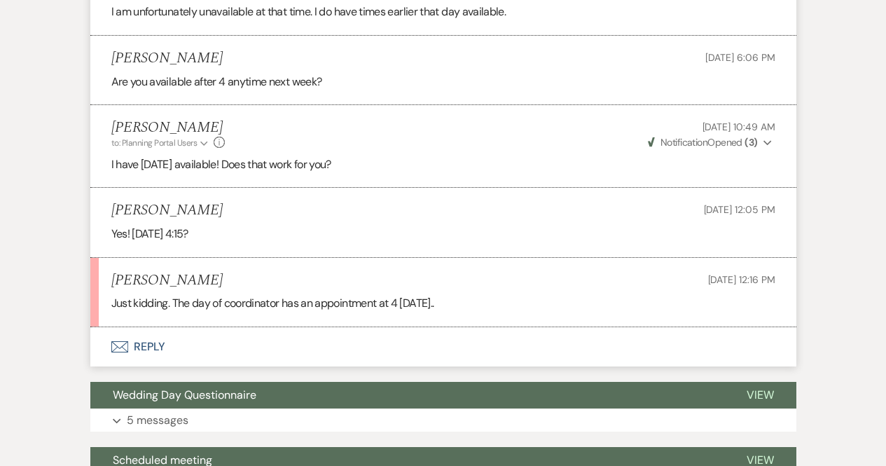
scroll to position [1034, 0]
click at [144, 346] on button "Envelope Reply" at bounding box center [443, 347] width 706 height 39
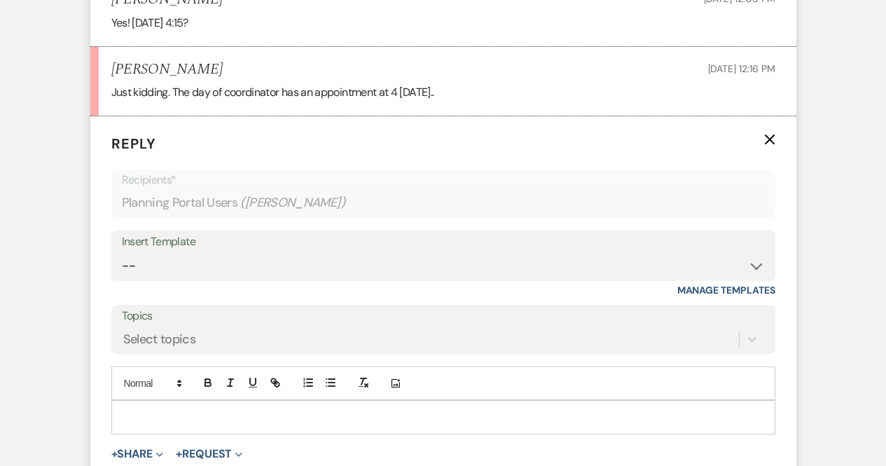
scroll to position [1246, 0]
click at [141, 417] on p at bounding box center [444, 415] width 642 height 15
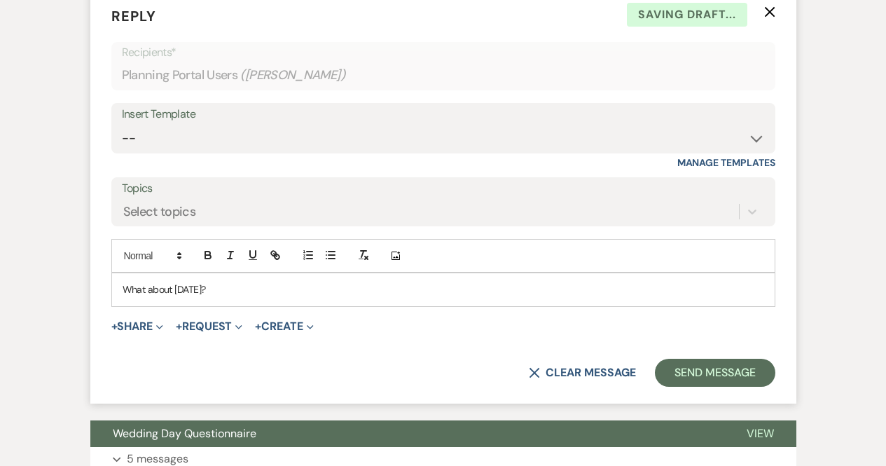
click at [702, 353] on form "Reply X Saving draft... Recipients* Planning Portal Users ( [PERSON_NAME] ) Ins…" at bounding box center [443, 196] width 706 height 415
click at [708, 387] on form "Reply X Saving draft... Recipients* Planning Portal Users ( [PERSON_NAME] ) Ins…" at bounding box center [443, 196] width 706 height 415
click at [704, 366] on button "Send Message" at bounding box center [715, 373] width 120 height 28
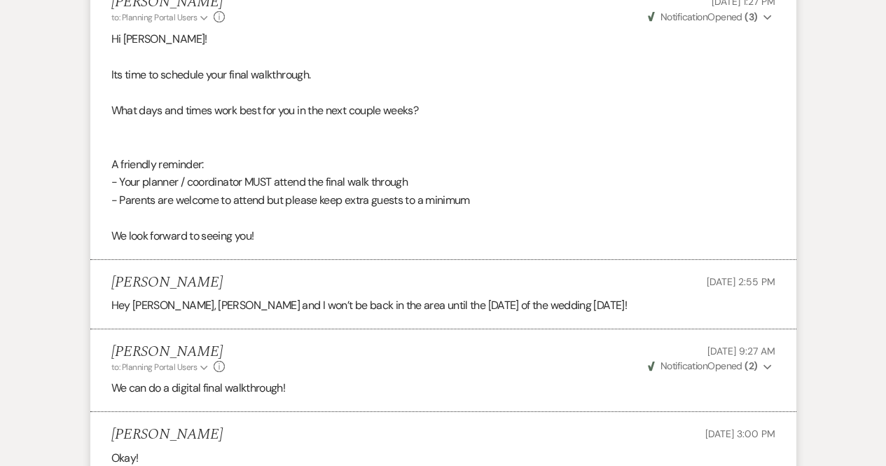
scroll to position [0, 0]
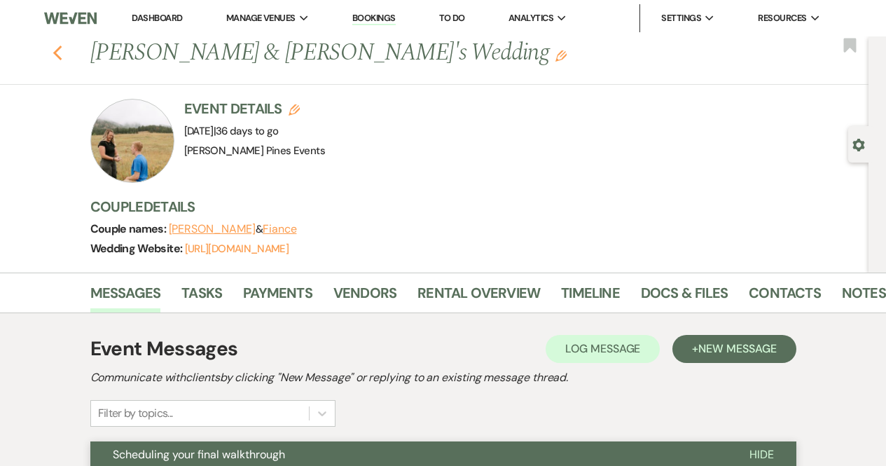
click at [63, 51] on icon "Previous" at bounding box center [58, 53] width 11 height 17
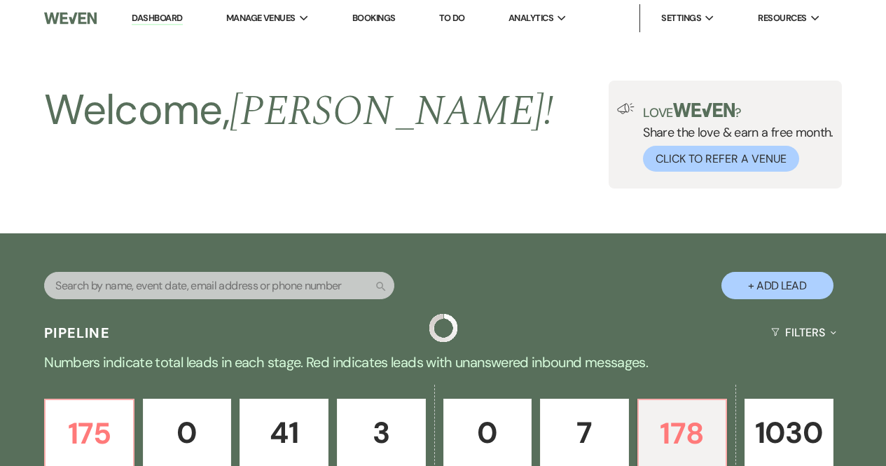
scroll to position [468, 0]
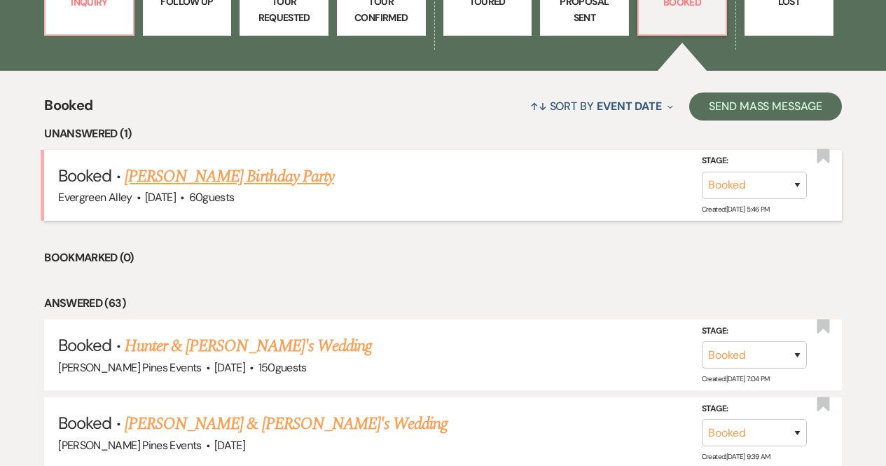
click at [271, 173] on link "[PERSON_NAME] Birthday Party" at bounding box center [229, 176] width 209 height 25
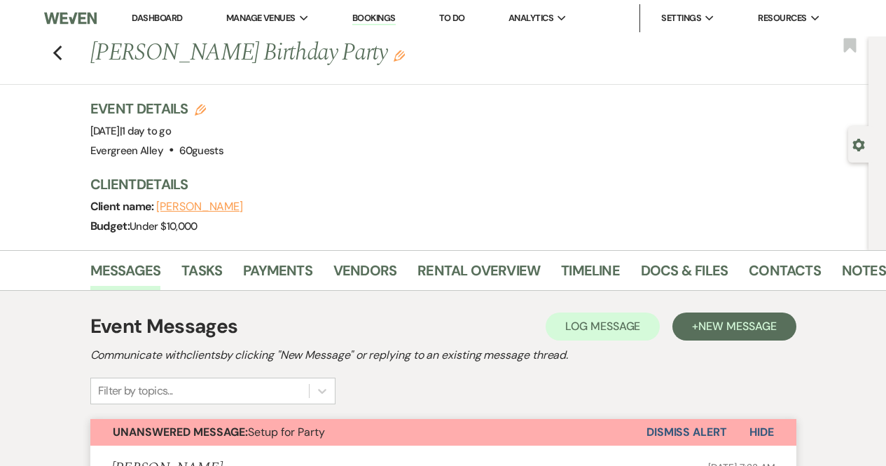
click at [709, 429] on button "Dismiss Alert" at bounding box center [687, 432] width 81 height 27
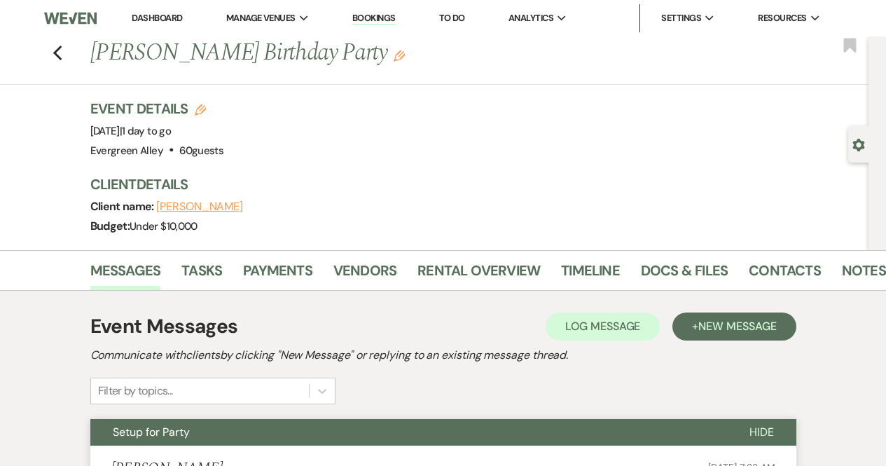
click at [57, 52] on div "Previous [PERSON_NAME] Birthday Party Edit Bookmark" at bounding box center [431, 60] width 876 height 48
click at [63, 53] on icon "Previous" at bounding box center [58, 53] width 11 height 17
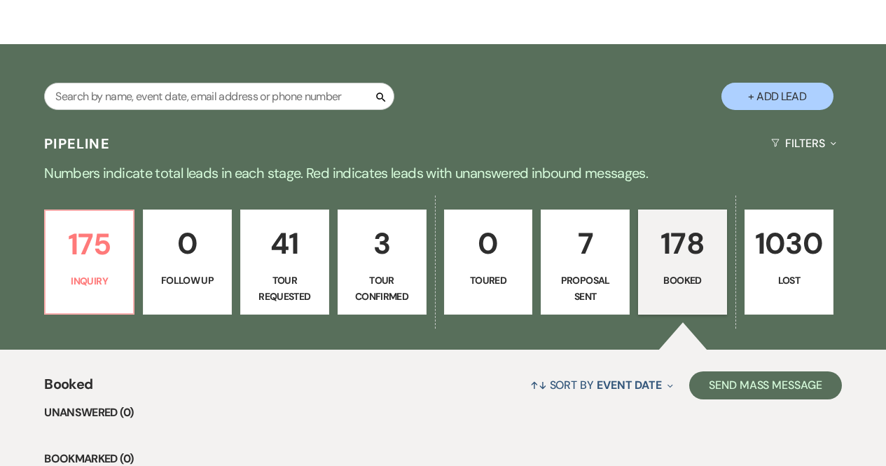
scroll to position [198, 0]
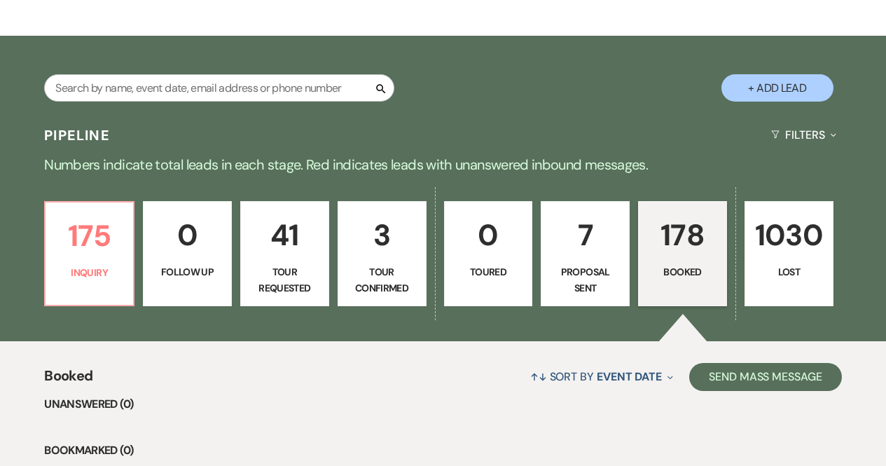
click at [577, 264] on p "Proposal Sent" at bounding box center [585, 280] width 71 height 32
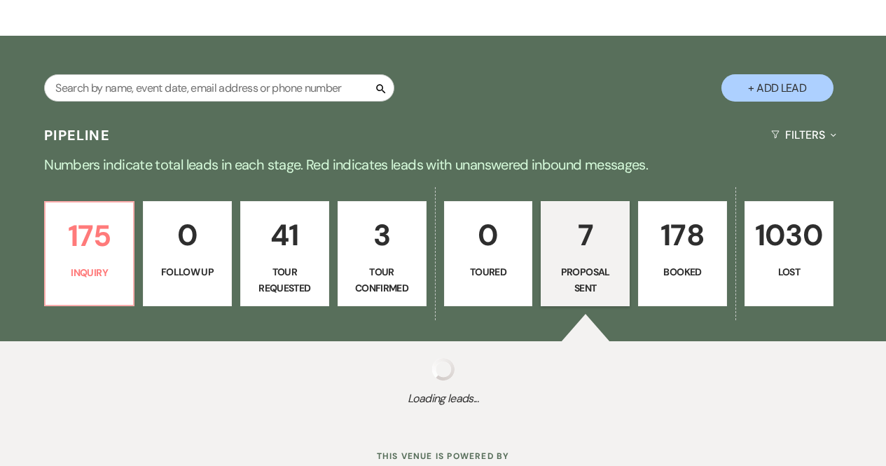
select select "6"
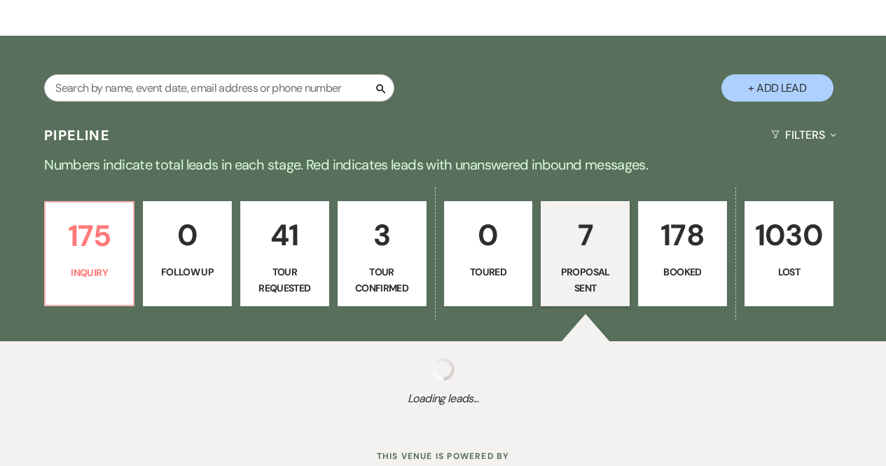
select select "6"
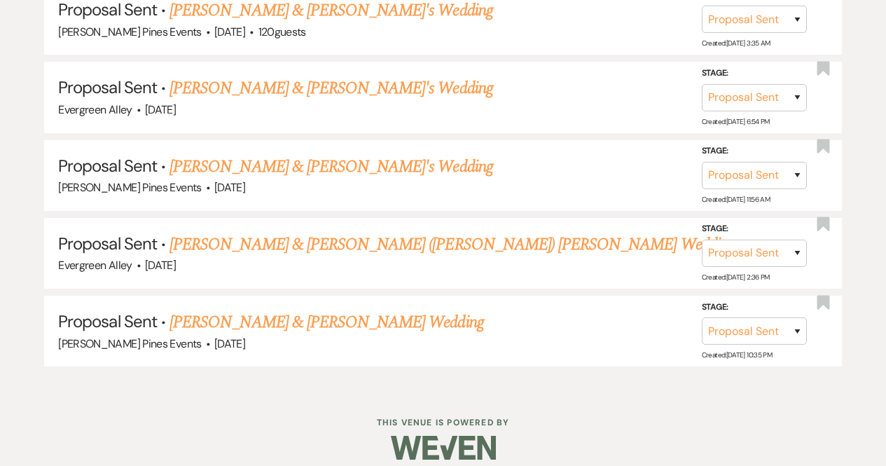
scroll to position [891, 0]
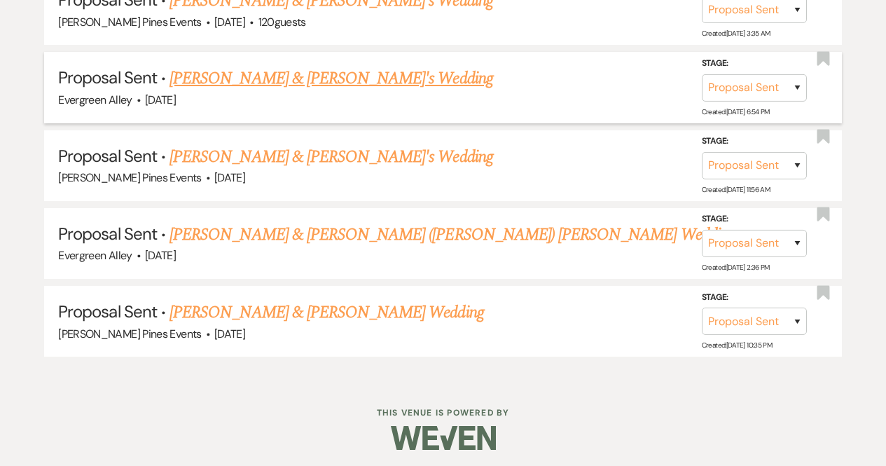
click at [272, 75] on link "[PERSON_NAME] & [PERSON_NAME]'s Wedding" at bounding box center [332, 78] width 324 height 25
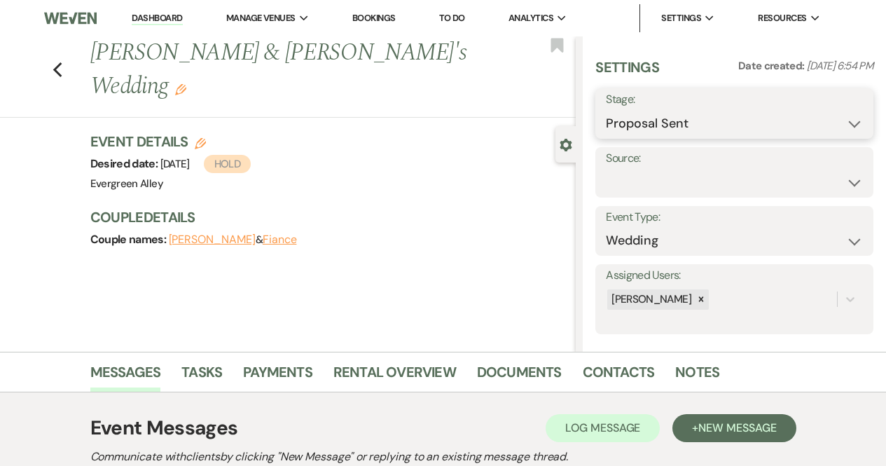
click at [696, 122] on select "Inquiry Follow Up Tour Requested Tour Confirmed Toured Proposal Sent Booked Lost" at bounding box center [734, 123] width 257 height 27
select select "7"
click at [606, 110] on select "Inquiry Follow Up Tour Requested Tour Confirmed Toured Proposal Sent Booked Lost" at bounding box center [734, 123] width 257 height 27
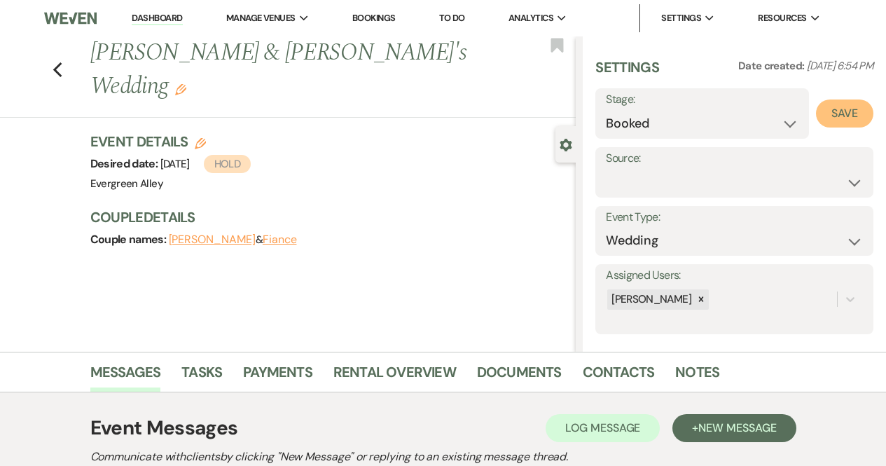
click at [847, 107] on button "Save" at bounding box center [844, 113] width 57 height 28
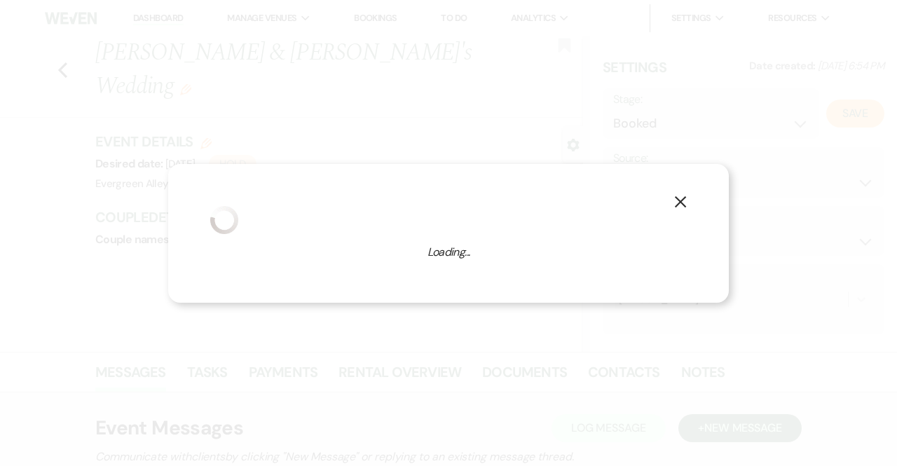
select select "1"
select select "767"
select select "false"
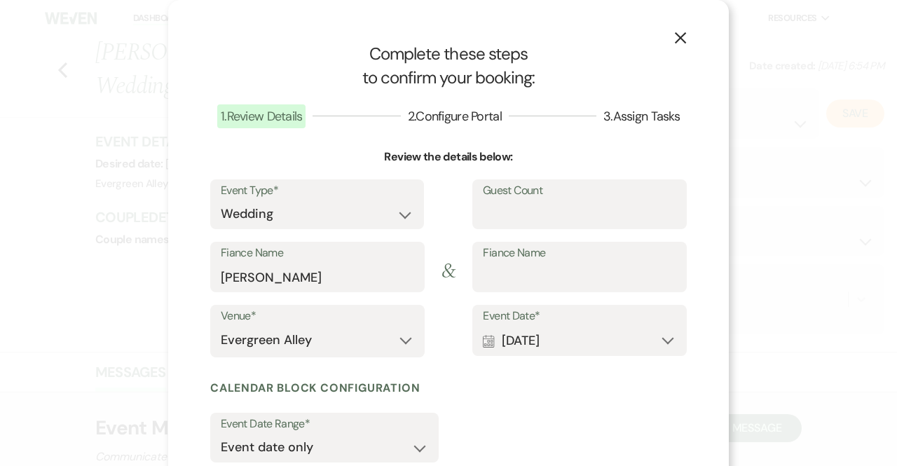
scroll to position [152, 0]
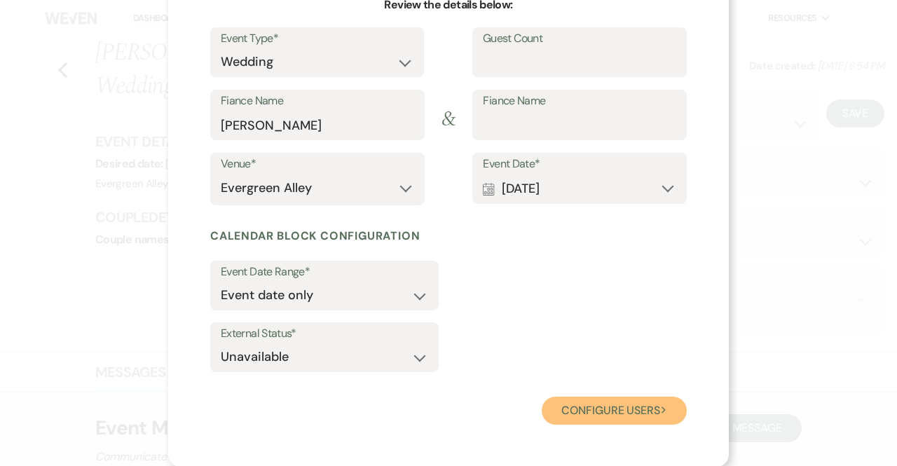
click at [569, 416] on button "Configure users Next" at bounding box center [613, 410] width 145 height 28
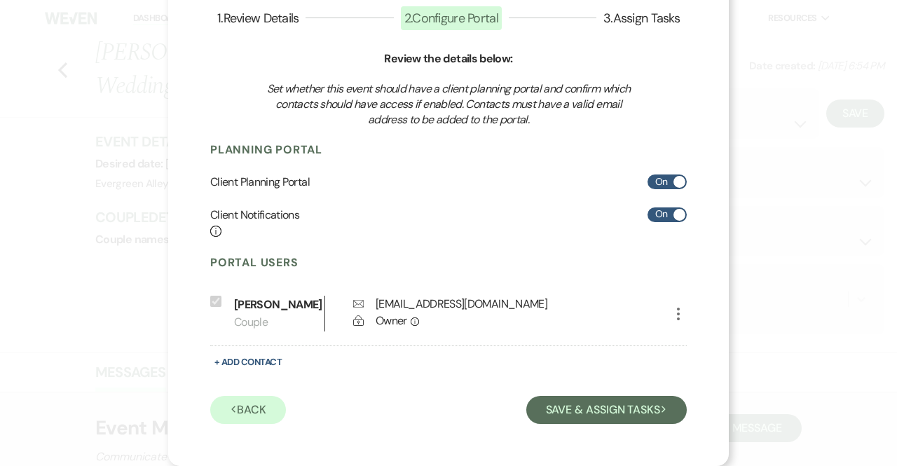
scroll to position [98, 0]
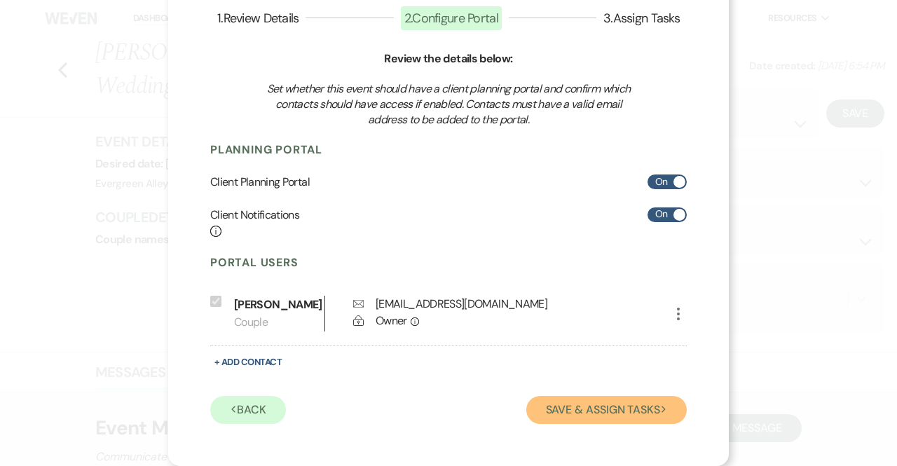
click at [569, 416] on button "Save & Assign Tasks Next" at bounding box center [606, 410] width 160 height 28
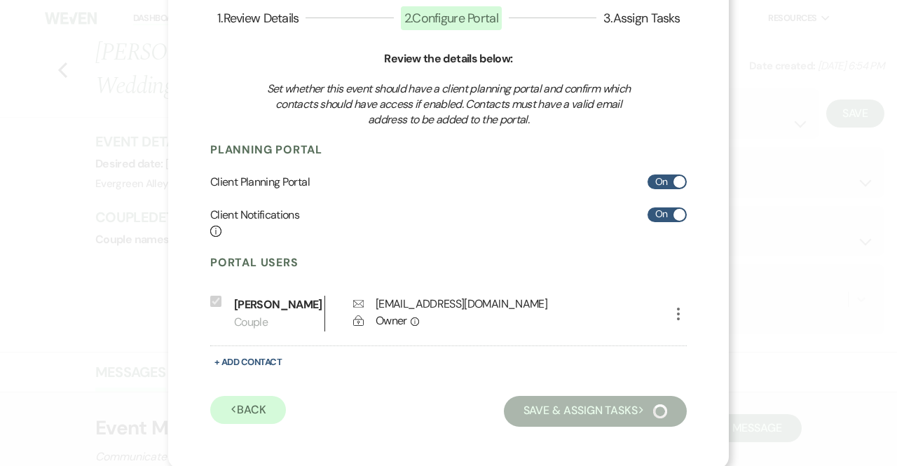
scroll to position [85, 0]
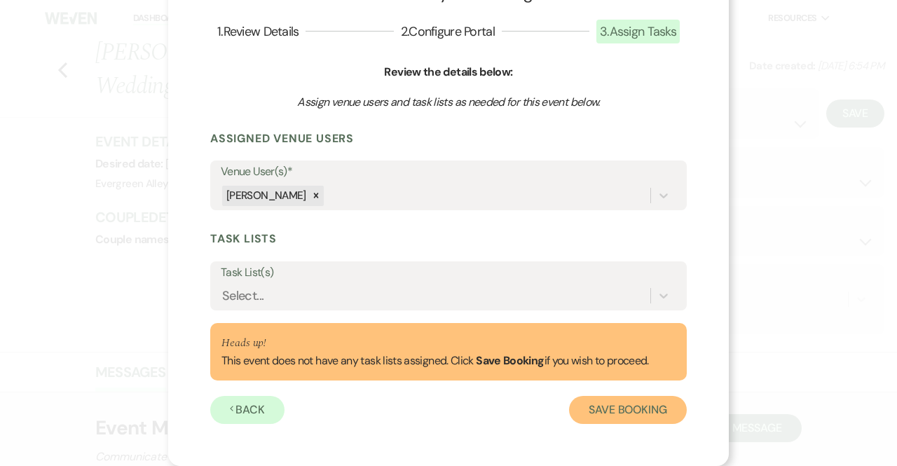
click at [583, 415] on button "Save Booking" at bounding box center [628, 410] width 118 height 28
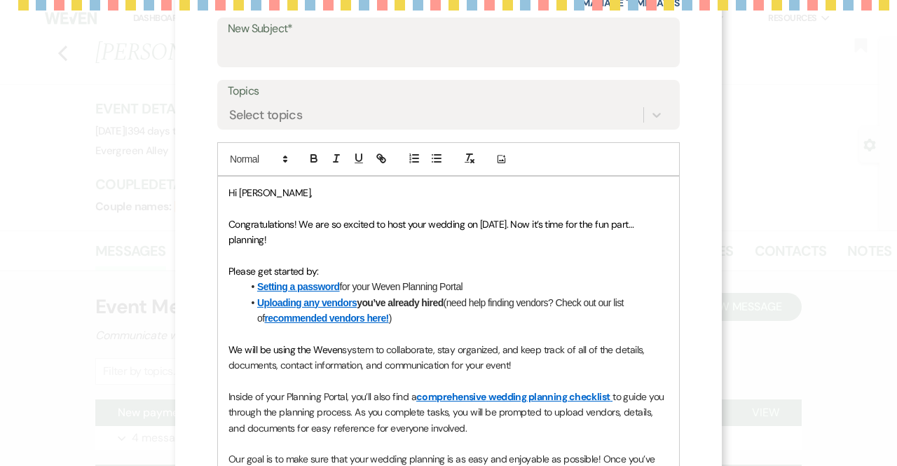
click at [369, 182] on form "Saving draft... Recipients* Planning Portal Users ( [PERSON_NAME] ) Insert Temp…" at bounding box center [448, 300] width 462 height 837
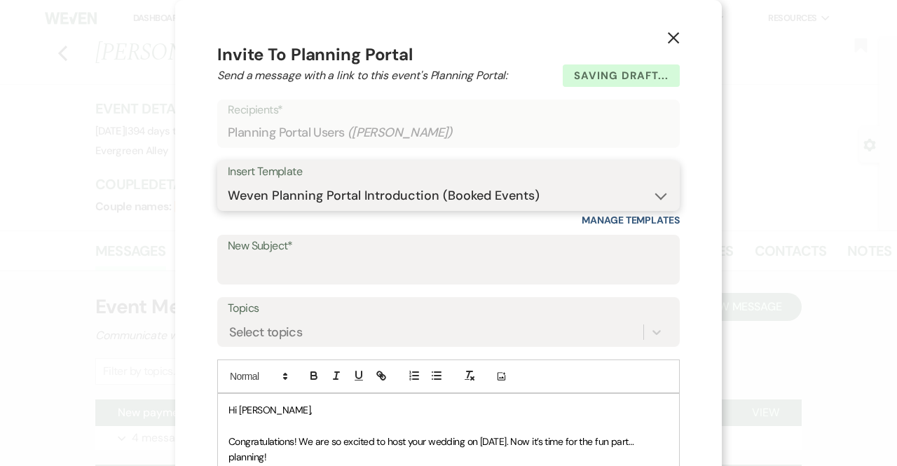
click at [356, 192] on select "-- Weven Planning Portal Introduction (Booked Events) Tour Request Response Fol…" at bounding box center [448, 195] width 441 height 27
select select "5226"
click at [228, 182] on select "-- Weven Planning Portal Introduction (Booked Events) Tour Request Response Fol…" at bounding box center [448, 195] width 441 height 27
type input "Welcome to the Evergreen Alley Family!"
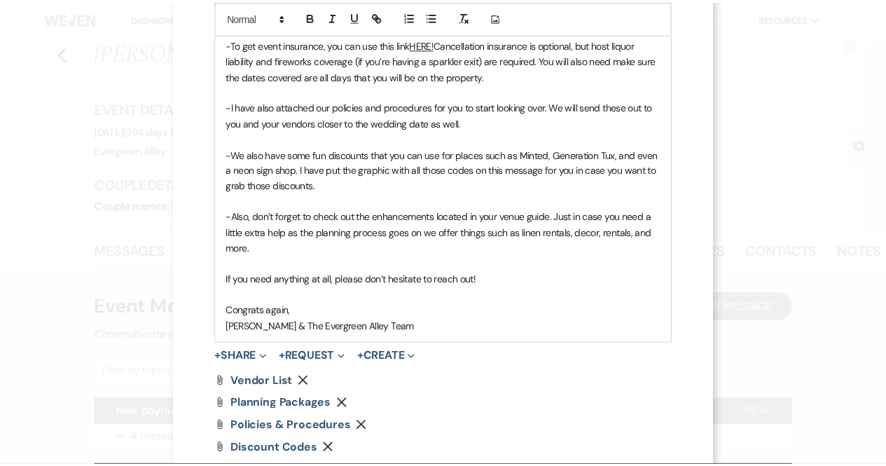
scroll to position [731, 0]
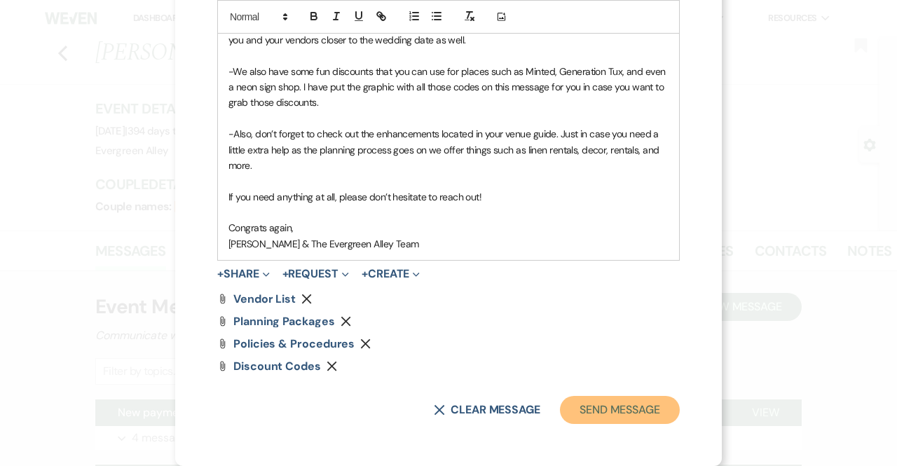
click at [638, 409] on button "Send Message" at bounding box center [620, 410] width 120 height 28
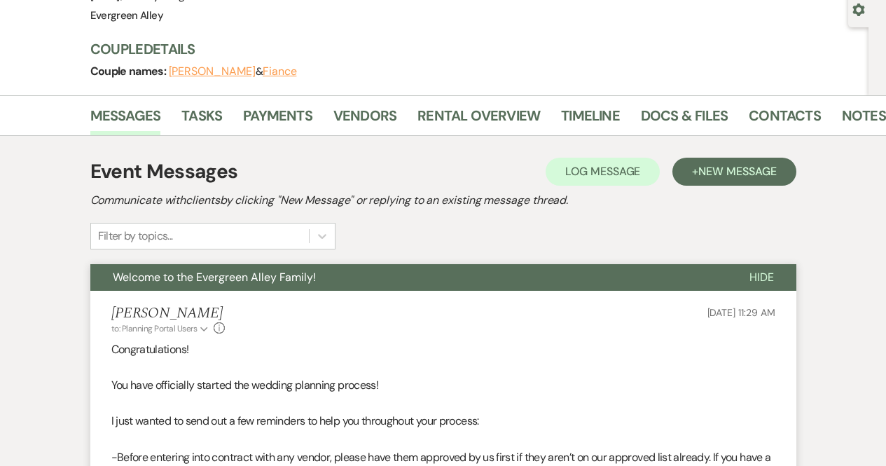
scroll to position [0, 0]
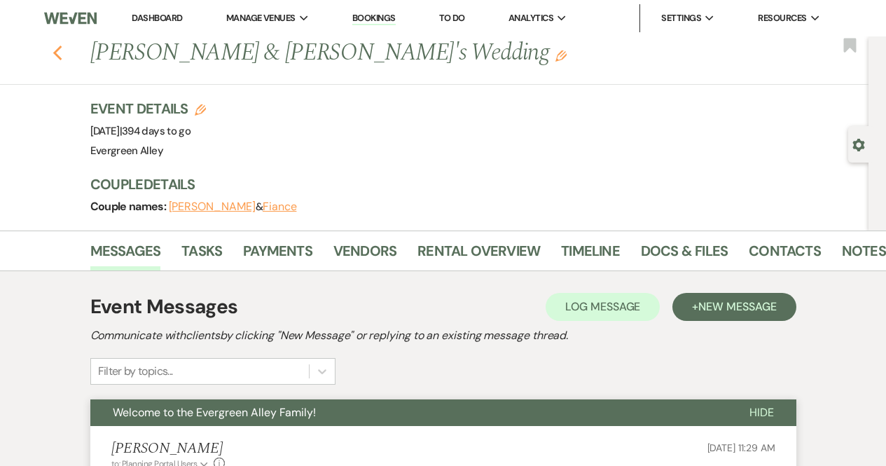
click at [62, 58] on use "button" at bounding box center [57, 53] width 9 height 15
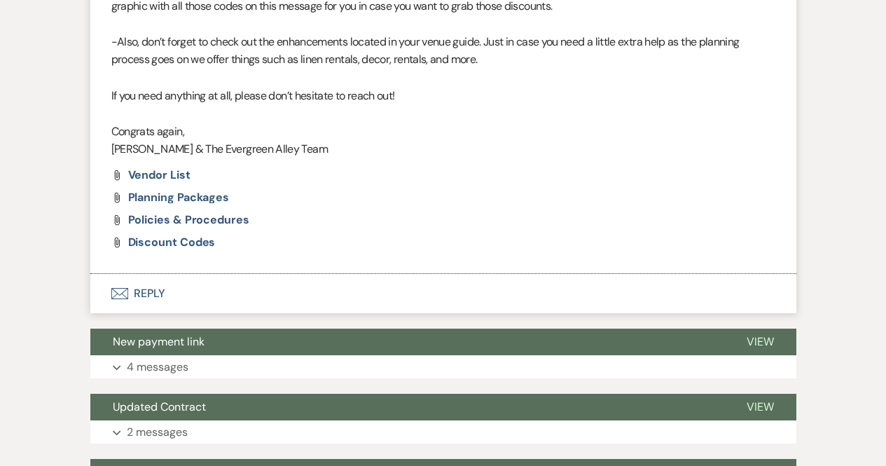
select select "6"
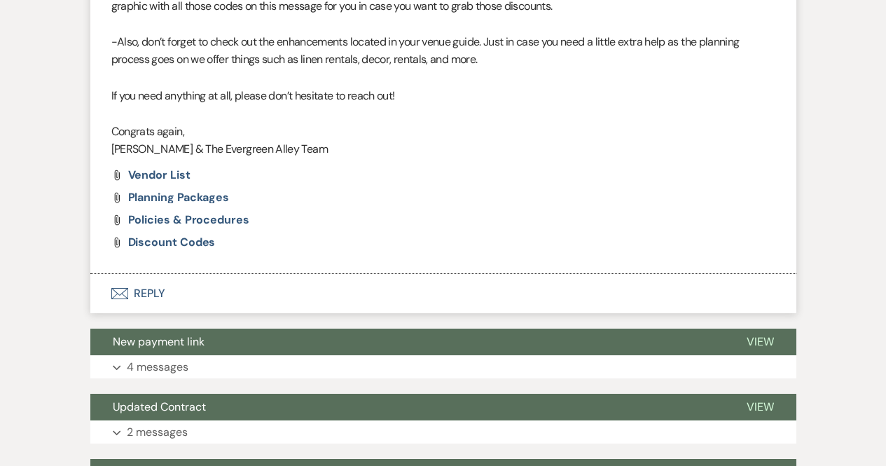
select select "6"
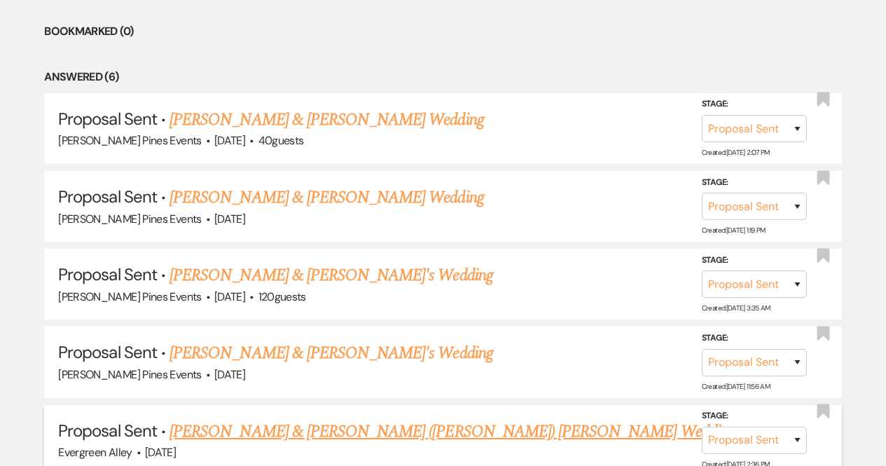
scroll to position [619, 0]
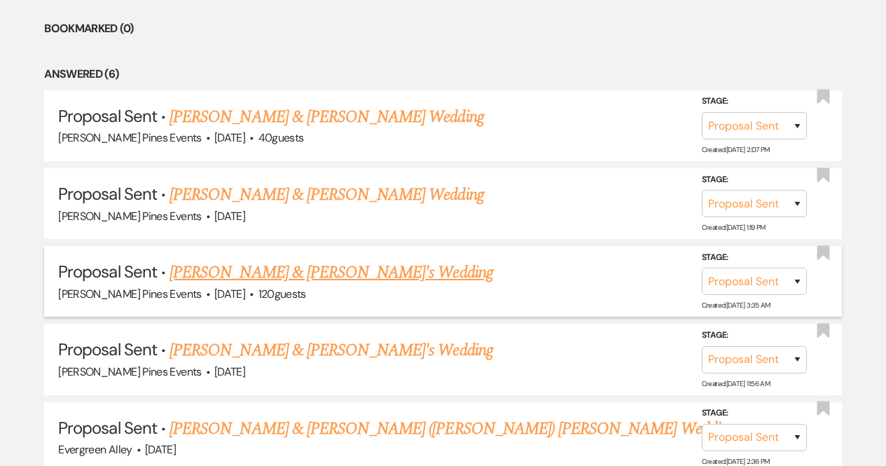
click at [265, 269] on link "[PERSON_NAME] & [PERSON_NAME]'s Wedding" at bounding box center [332, 272] width 324 height 25
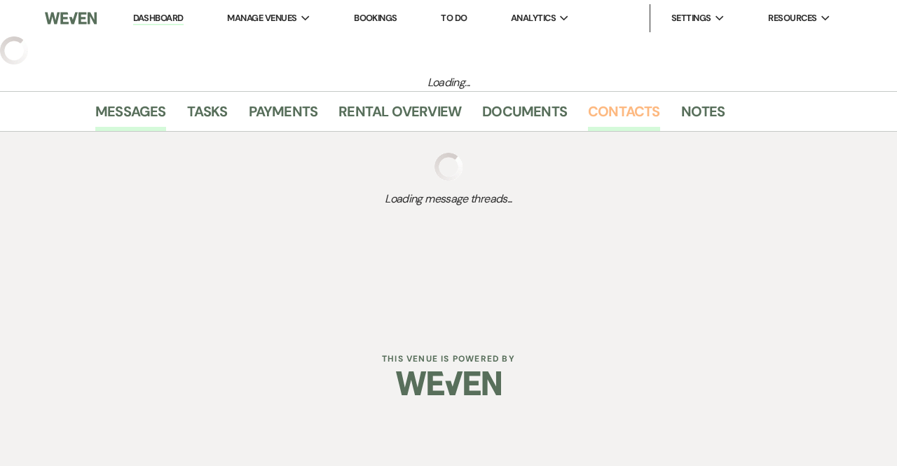
select select "6"
select select "5"
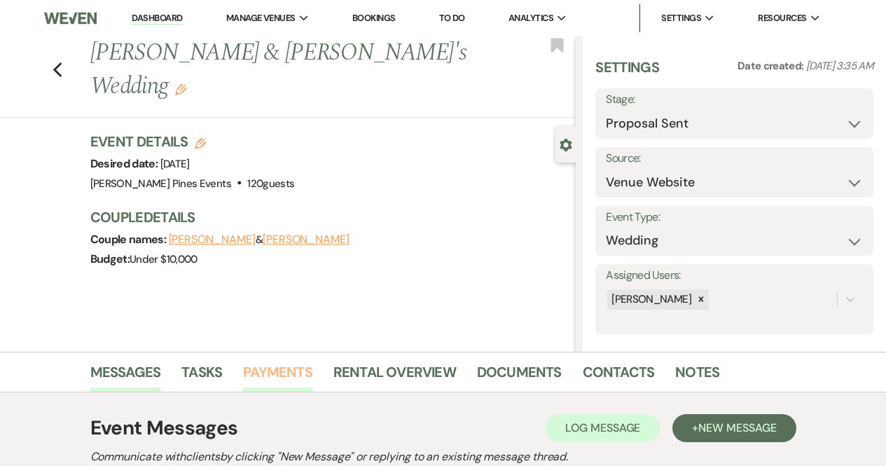
click at [272, 363] on link "Payments" at bounding box center [277, 376] width 69 height 31
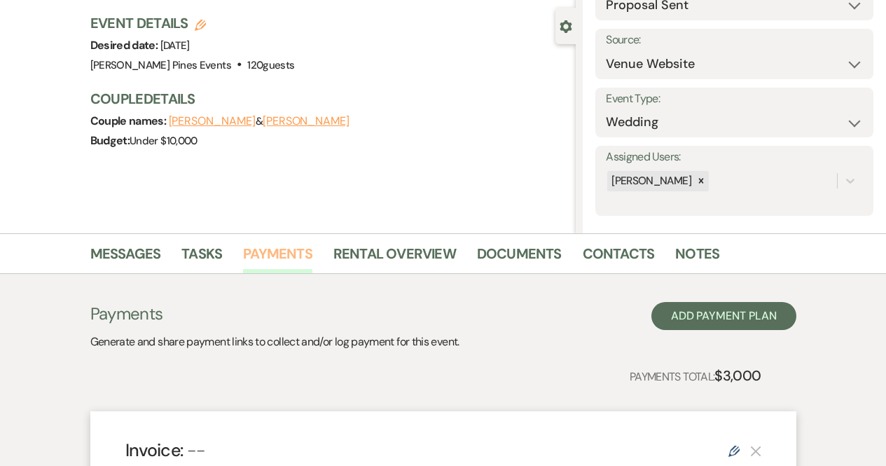
scroll to position [113, 0]
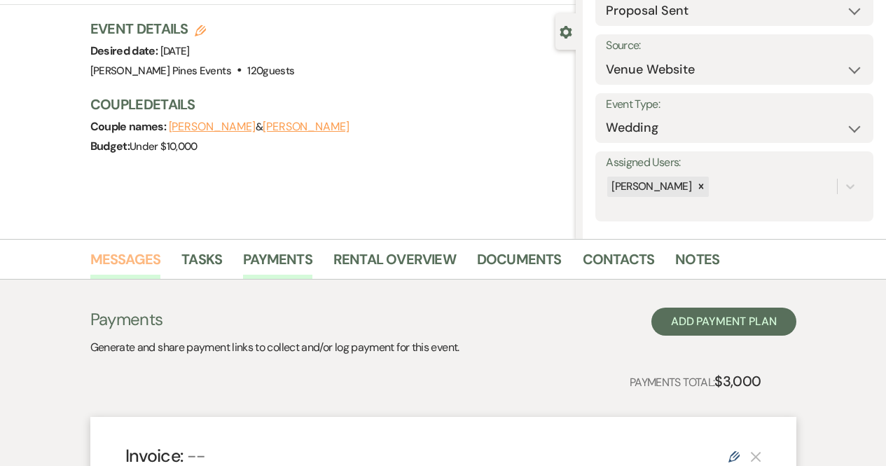
click at [125, 273] on link "Messages" at bounding box center [125, 263] width 71 height 31
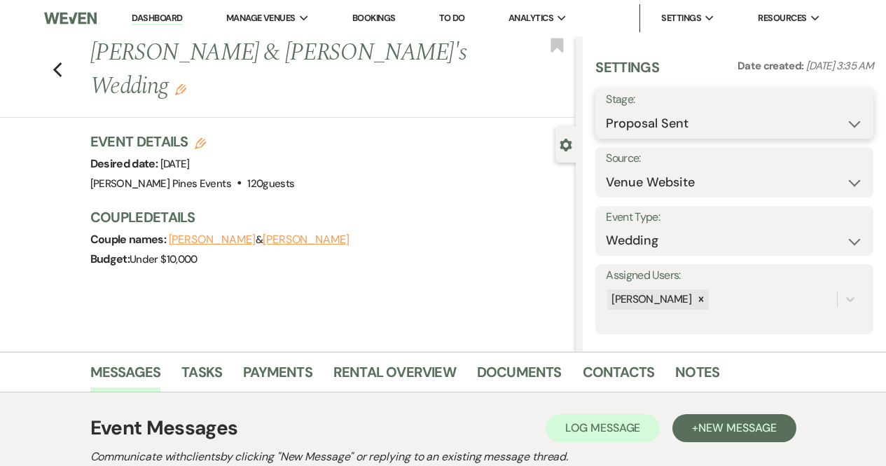
click at [681, 131] on select "Inquiry Follow Up Tour Requested Tour Confirmed Toured Proposal Sent Booked Lost" at bounding box center [734, 123] width 257 height 27
click at [606, 110] on select "Inquiry Follow Up Tour Requested Tour Confirmed Toured Proposal Sent Booked Lost" at bounding box center [734, 123] width 257 height 27
click at [665, 120] on select "Inquiry Follow Up Tour Requested Tour Confirmed Toured Proposal Sent Booked Lost" at bounding box center [734, 123] width 257 height 27
select select "7"
click at [606, 110] on select "Inquiry Follow Up Tour Requested Tour Confirmed Toured Proposal Sent Booked Lost" at bounding box center [734, 123] width 257 height 27
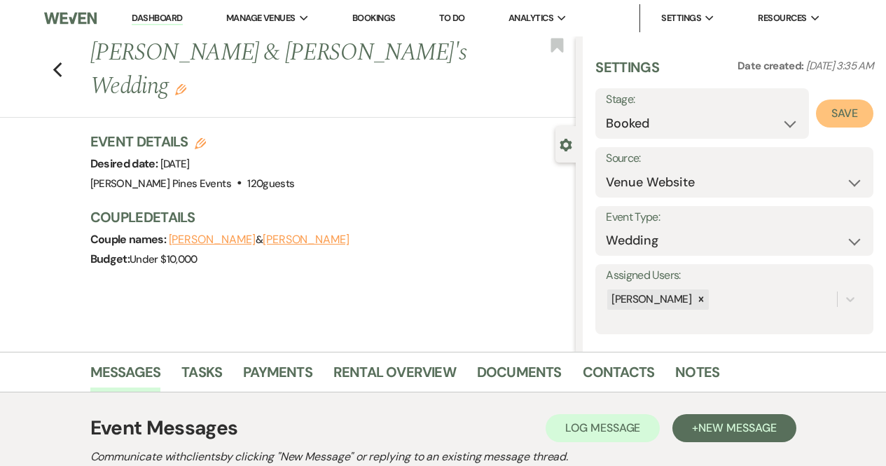
click at [822, 119] on button "Save" at bounding box center [844, 113] width 57 height 28
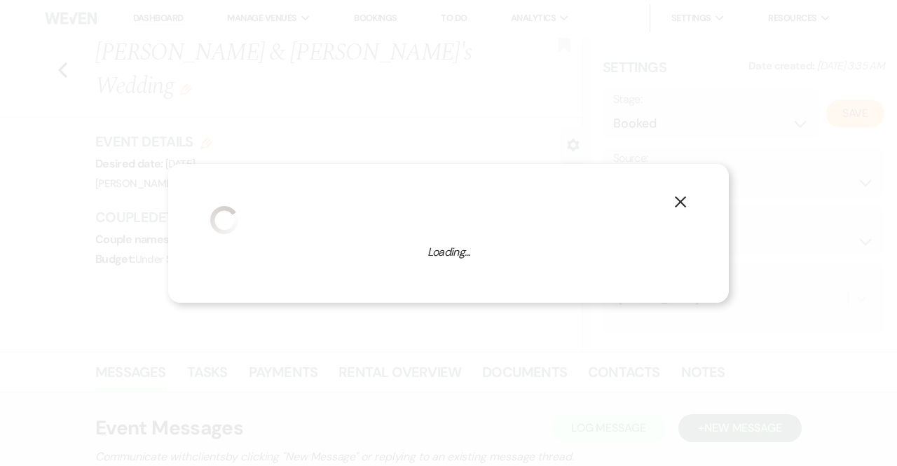
select select "1"
select select "617"
select select "false"
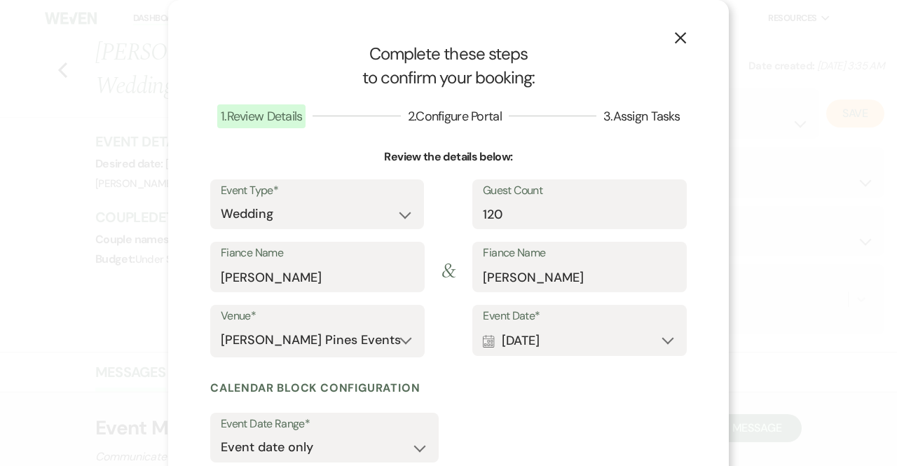
scroll to position [152, 0]
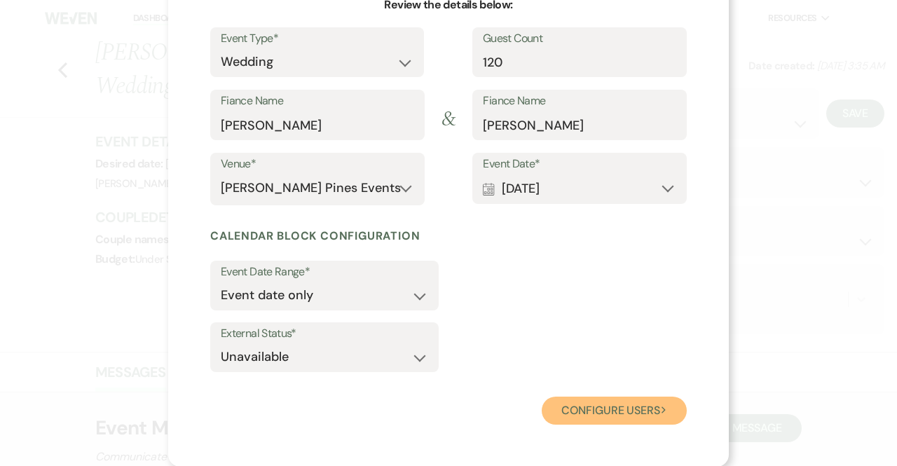
click at [579, 415] on button "Configure users Next" at bounding box center [613, 410] width 145 height 28
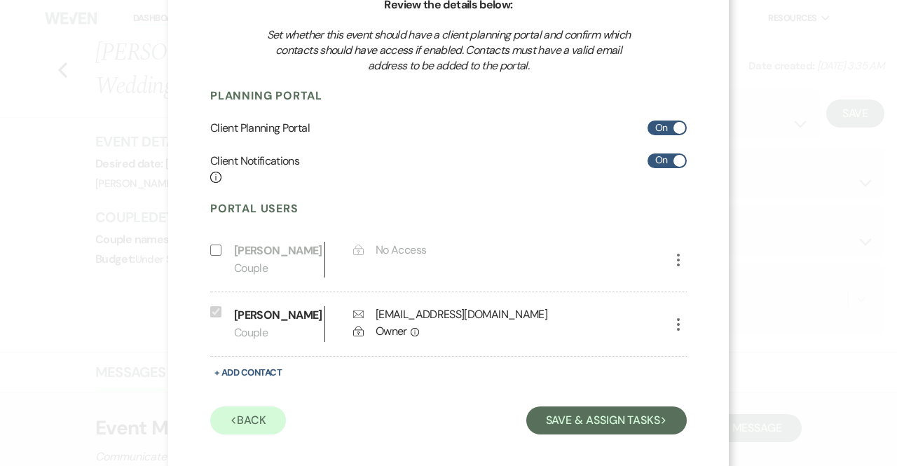
scroll to position [163, 0]
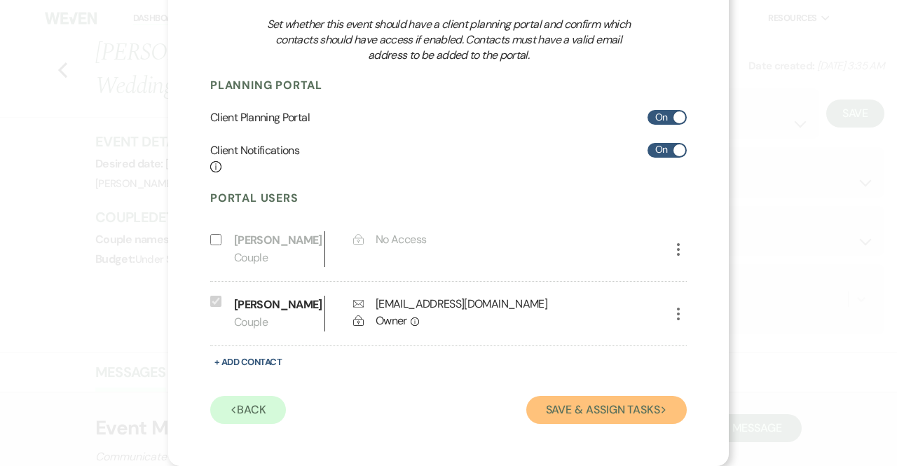
click at [630, 413] on button "Save & Assign Tasks Next" at bounding box center [606, 410] width 160 height 28
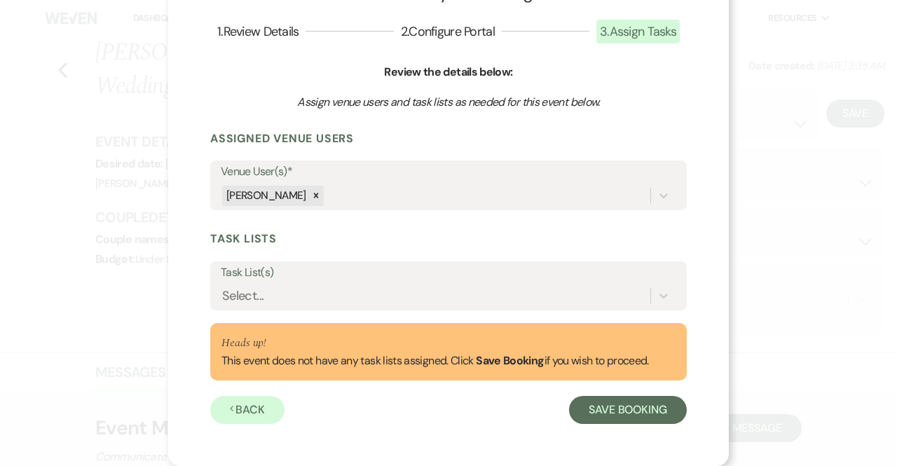
scroll to position [85, 0]
click at [586, 414] on button "Save Booking" at bounding box center [628, 410] width 118 height 28
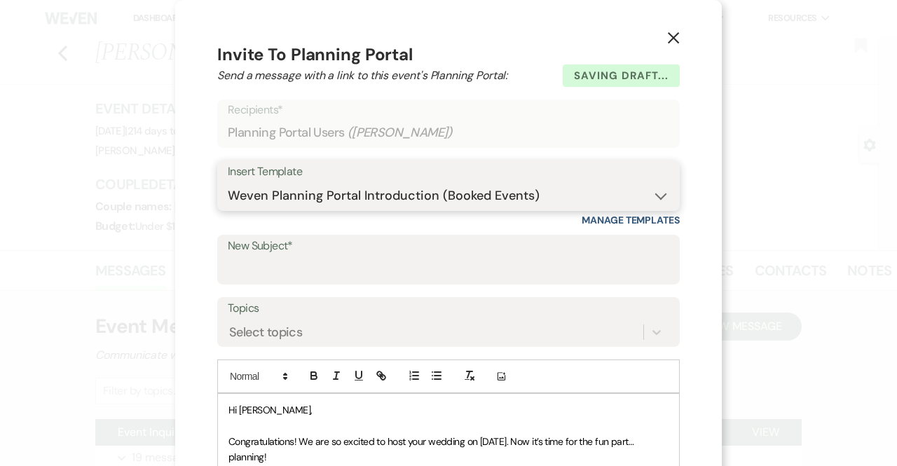
click at [290, 189] on select "-- Weven Planning Portal Introduction (Booked Events) Contract (Pre-Booked Lead…" at bounding box center [448, 195] width 441 height 27
select select "5224"
click at [228, 182] on select "-- Weven Planning Portal Introduction (Booked Events) Contract (Pre-Booked Lead…" at bounding box center [448, 195] width 441 height 27
type input "Welcome to the [PERSON_NAME] Pines Family!"
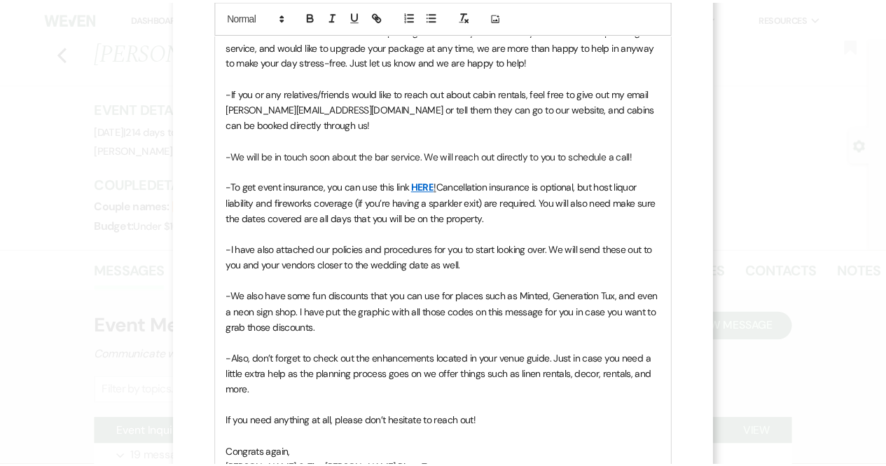
scroll to position [793, 0]
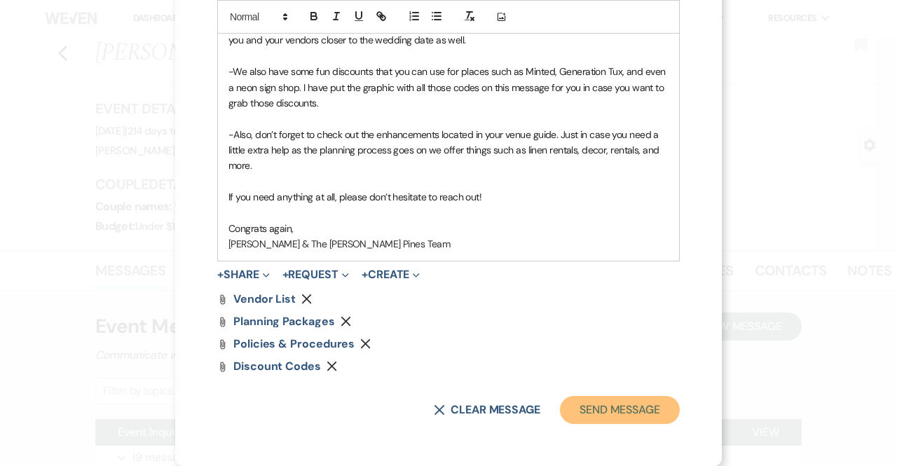
click at [627, 402] on button "Send Message" at bounding box center [620, 410] width 120 height 28
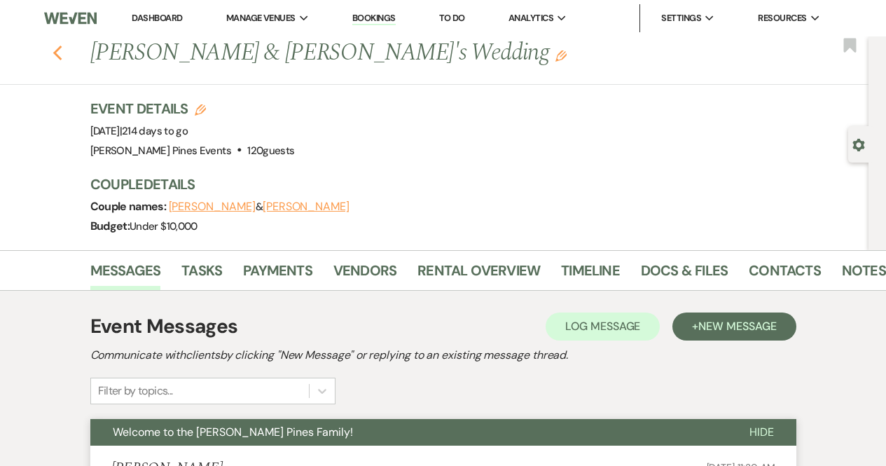
click at [62, 57] on use "button" at bounding box center [57, 53] width 9 height 15
select select "6"
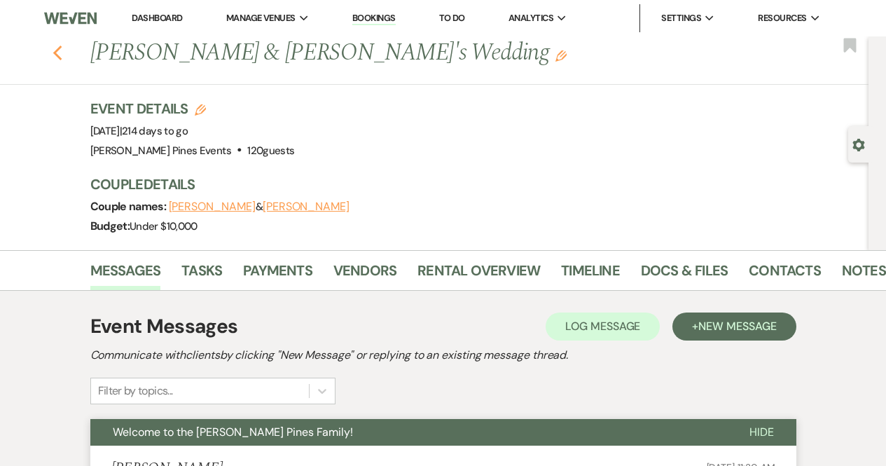
select select "6"
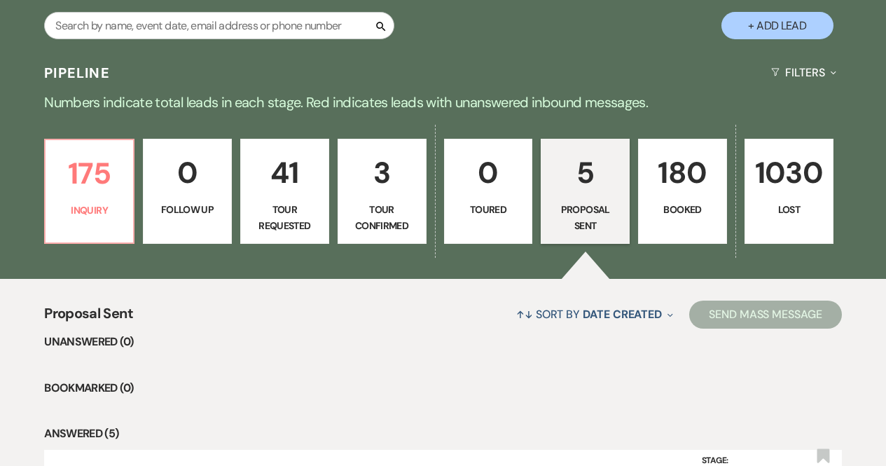
scroll to position [314, 0]
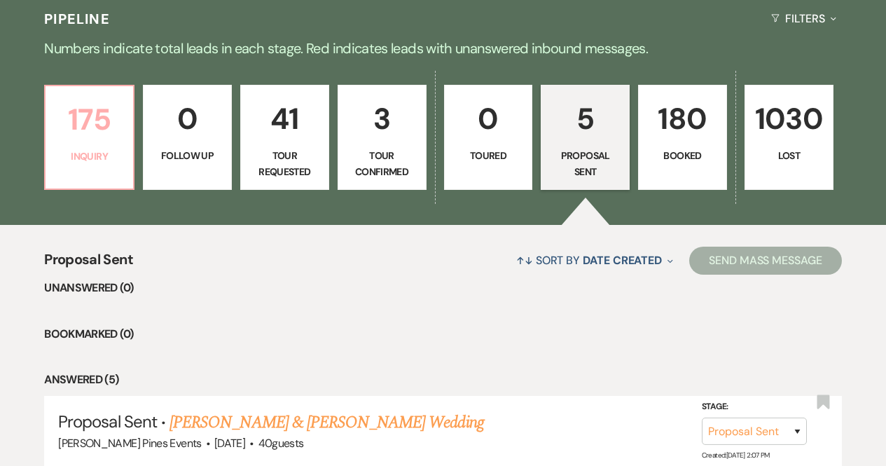
click at [70, 125] on p "175" at bounding box center [89, 119] width 71 height 47
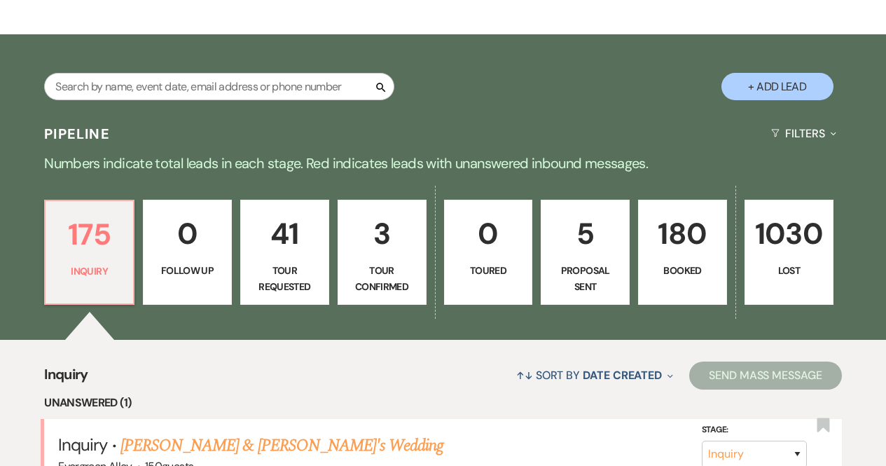
scroll to position [220, 0]
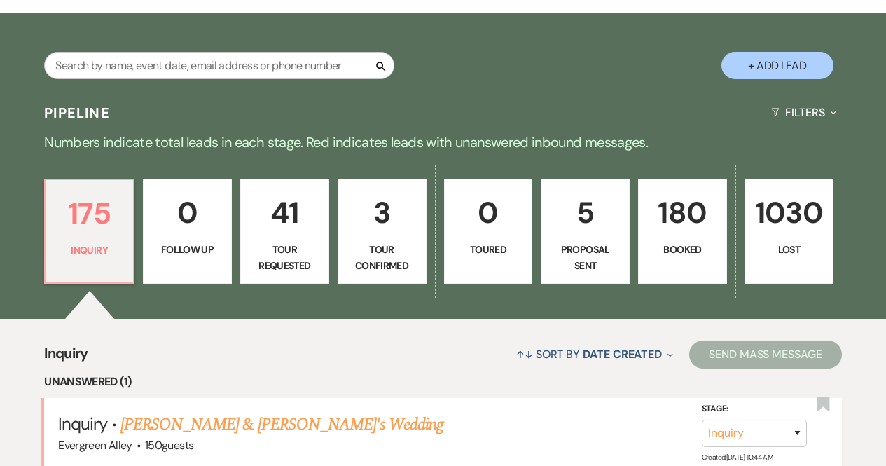
click at [579, 237] on link "5 Proposal Sent" at bounding box center [585, 231] width 89 height 105
select select "6"
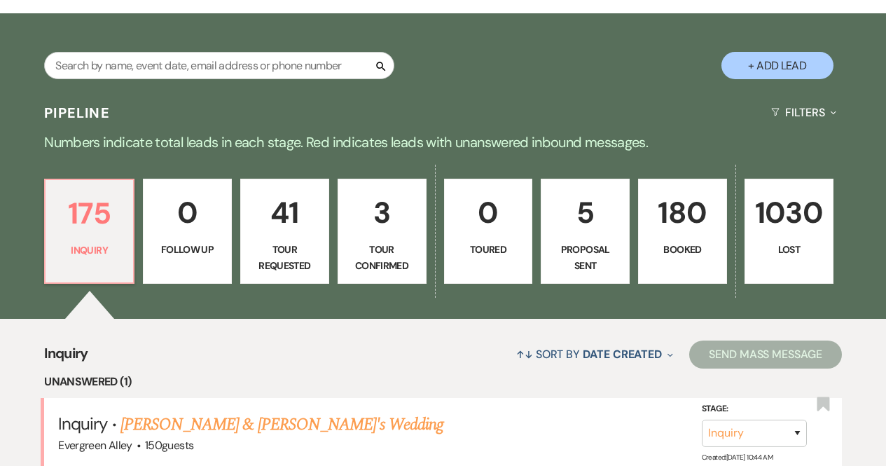
select select "6"
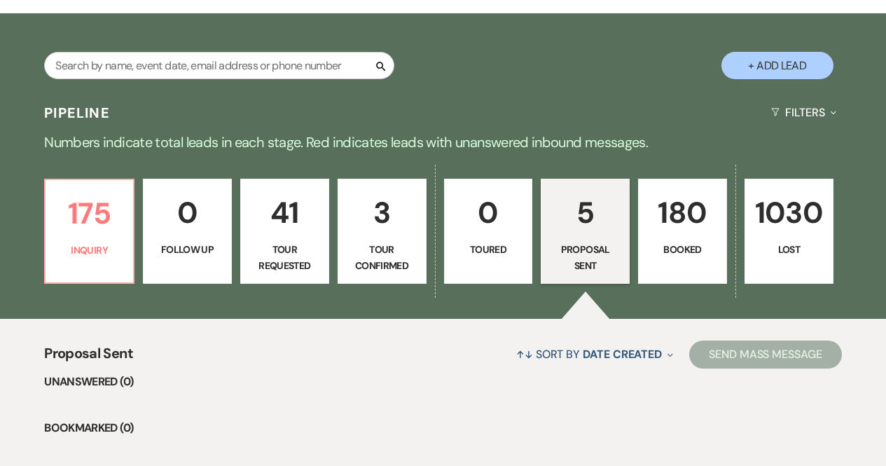
scroll to position [237, 0]
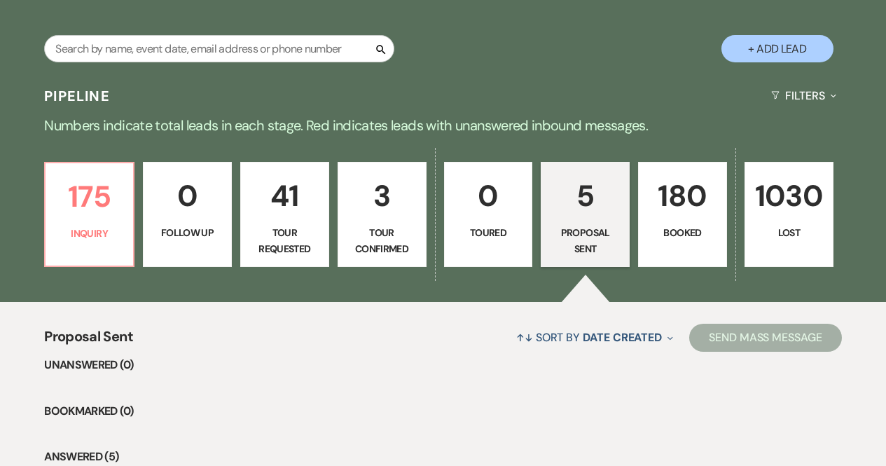
click at [702, 239] on p "Booked" at bounding box center [682, 232] width 71 height 15
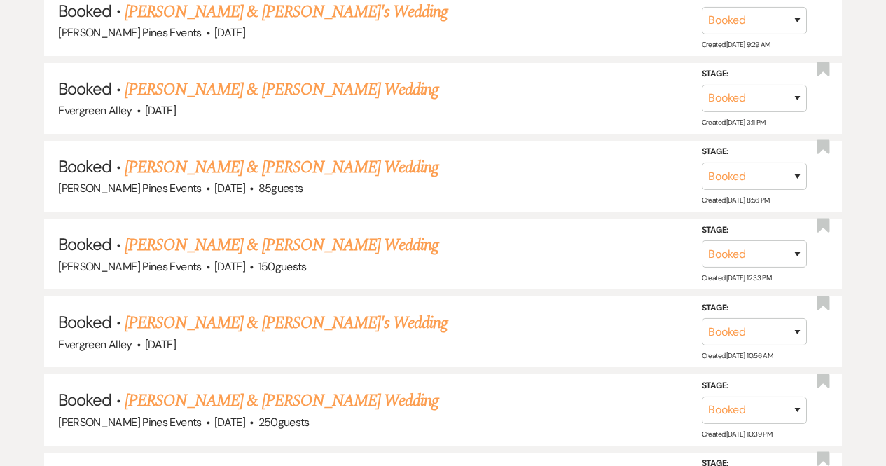
scroll to position [1426, 0]
click at [327, 155] on link "[PERSON_NAME] & [PERSON_NAME] Wedding" at bounding box center [282, 166] width 314 height 25
